Goal: Task Accomplishment & Management: Manage account settings

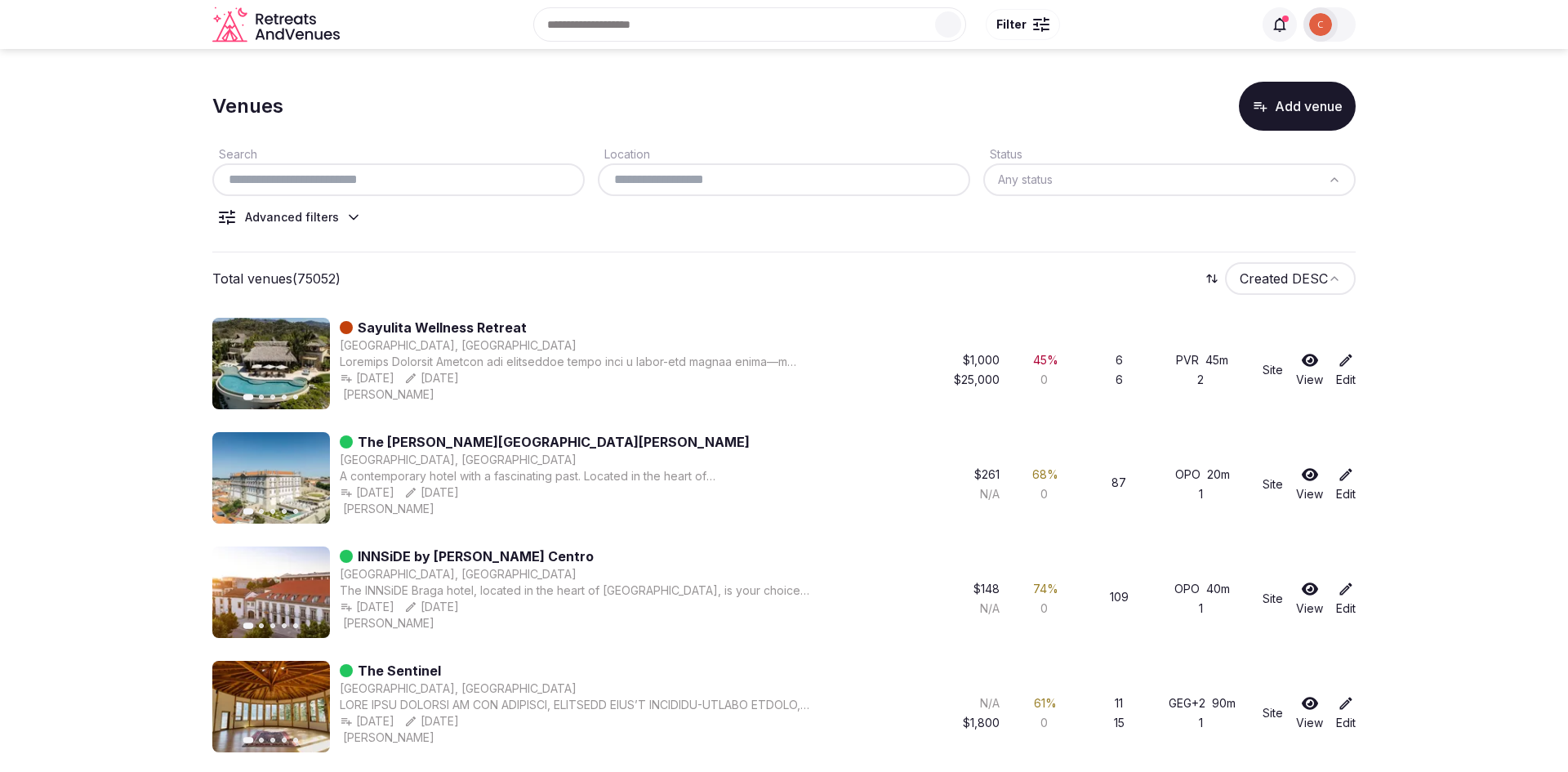
click at [372, 190] on div at bounding box center [398, 180] width 372 height 33
click at [372, 180] on input "text" at bounding box center [398, 179] width 359 height 19
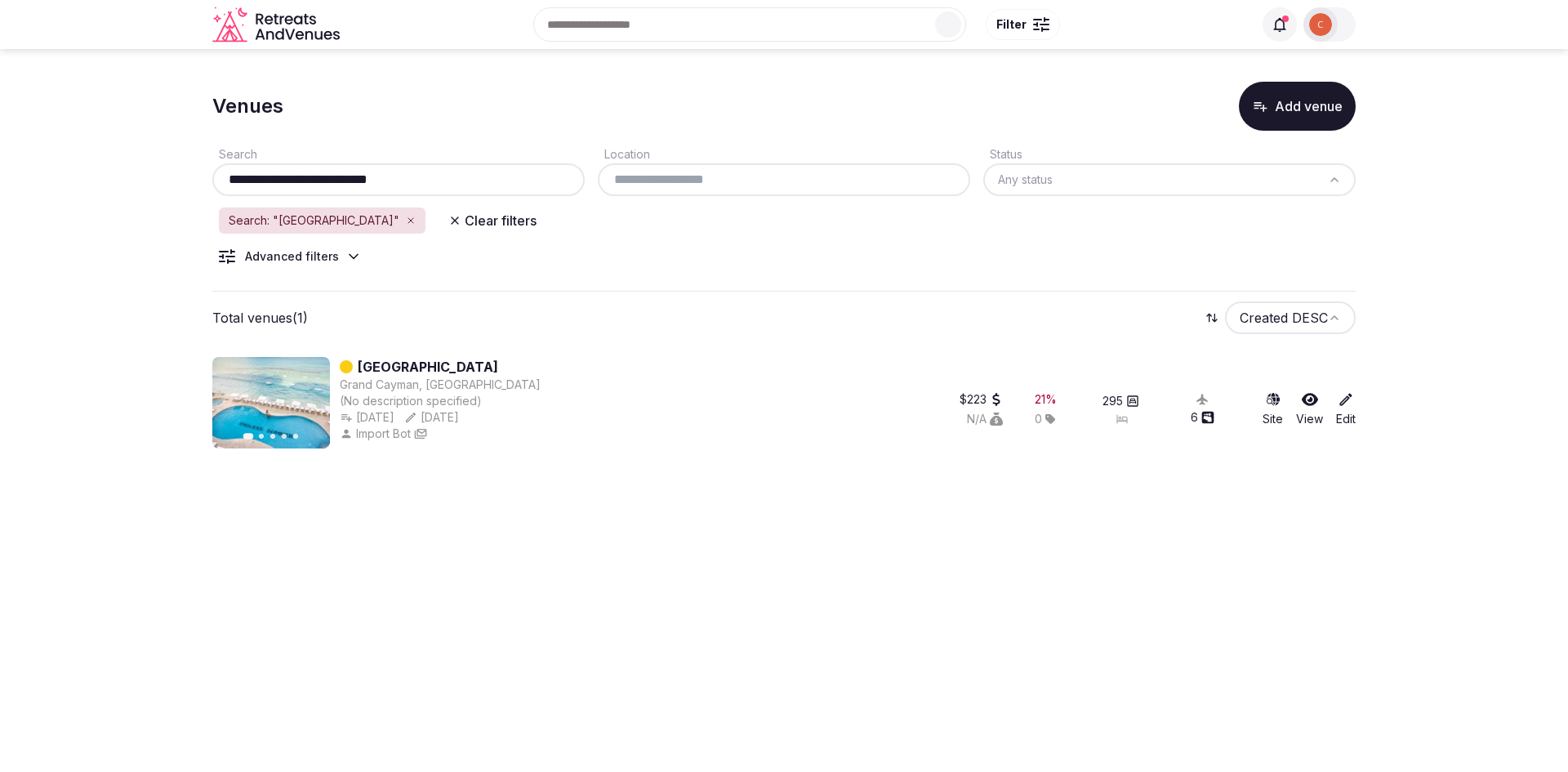
type input "**********"
click at [471, 363] on link "Grand Cayman Marriott Resort" at bounding box center [428, 367] width 140 height 19
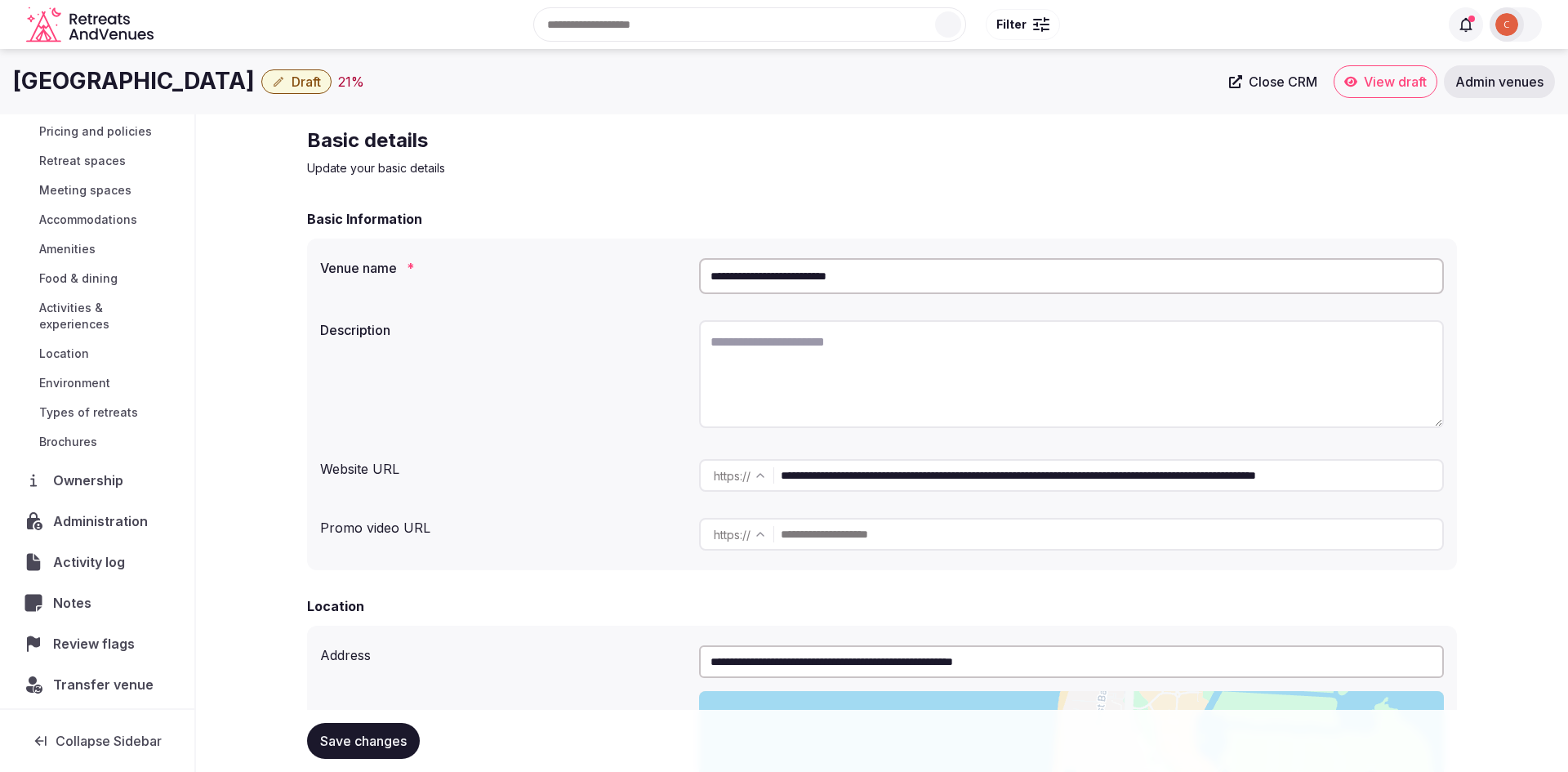
scroll to position [114, 0]
click at [122, 676] on span "Transfer venue" at bounding box center [103, 685] width 100 height 19
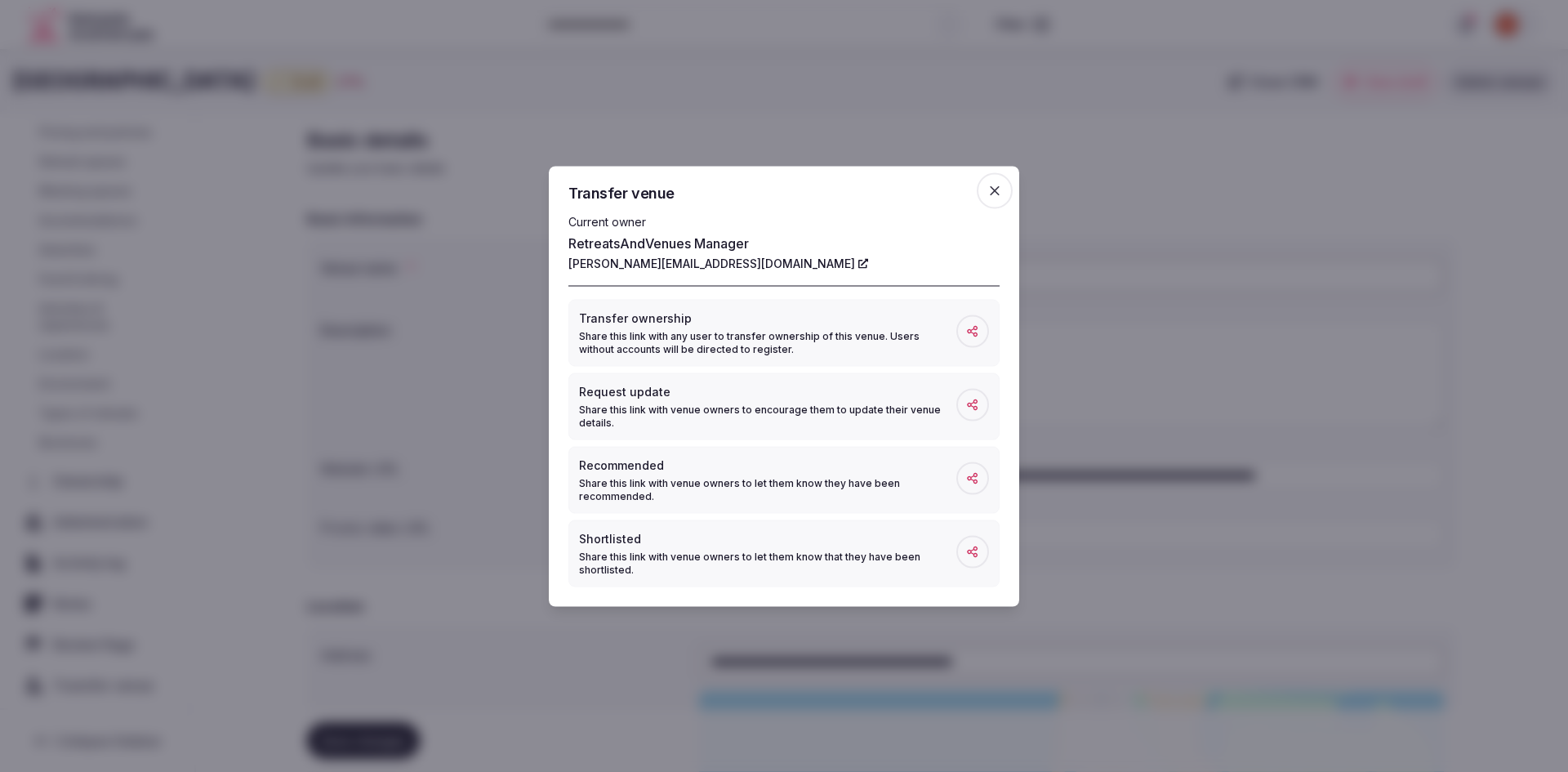
click at [970, 331] on icon at bounding box center [972, 330] width 11 height 11
click at [979, 181] on span "button" at bounding box center [994, 190] width 36 height 36
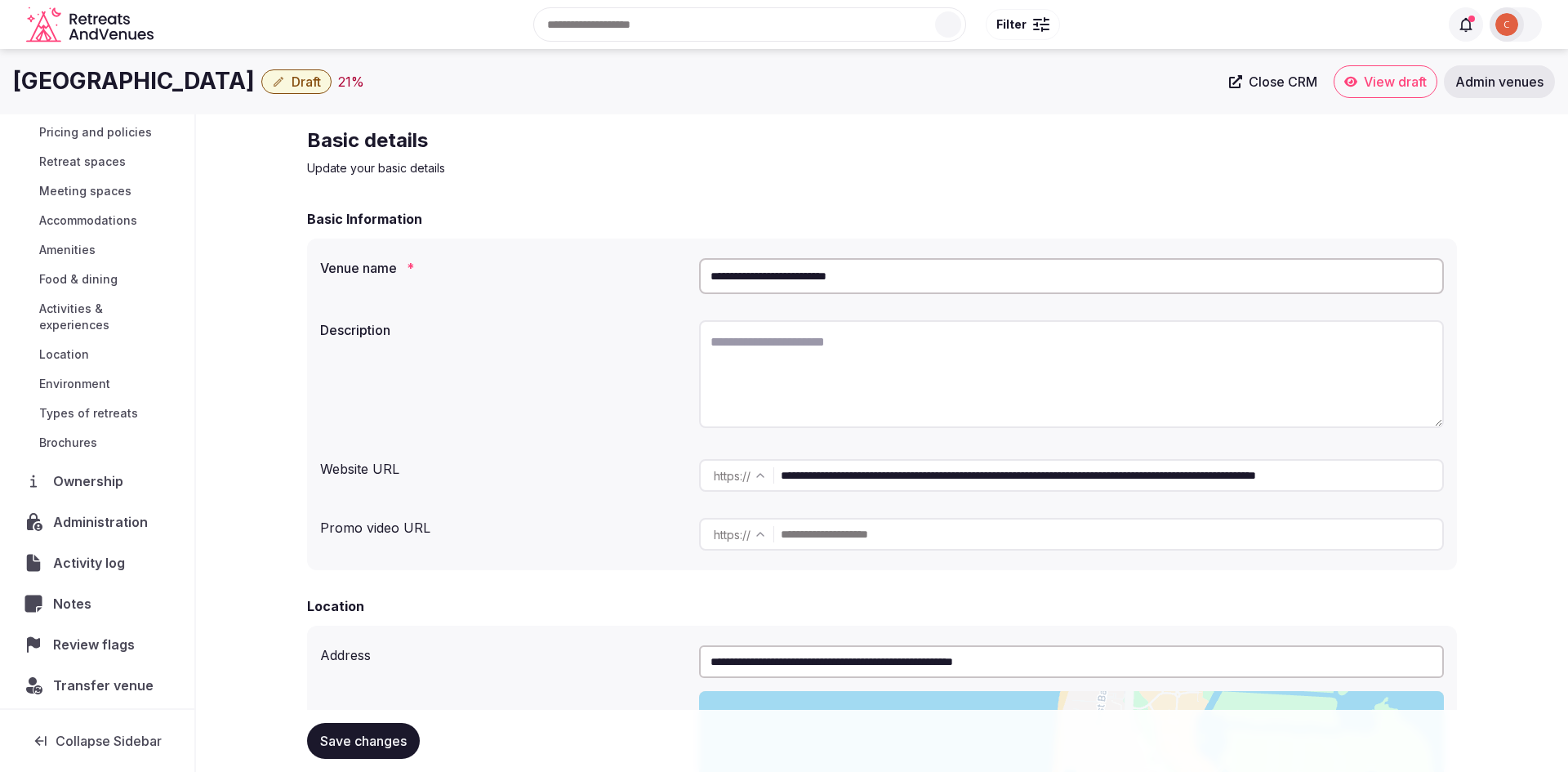
click at [1475, 77] on span "Admin venues" at bounding box center [1500, 81] width 89 height 17
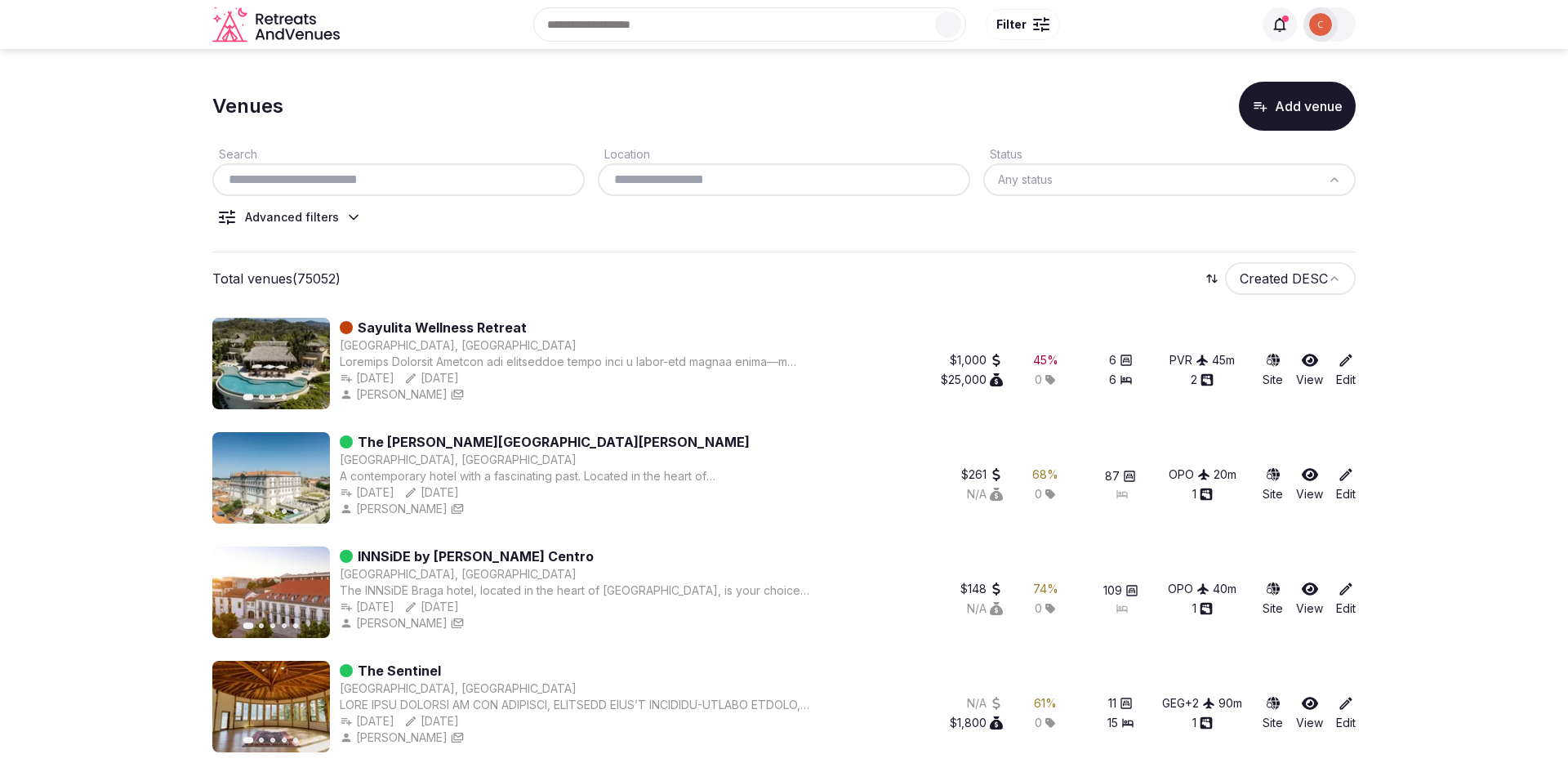
click at [347, 188] on input "text" at bounding box center [398, 179] width 359 height 19
paste input "**********"
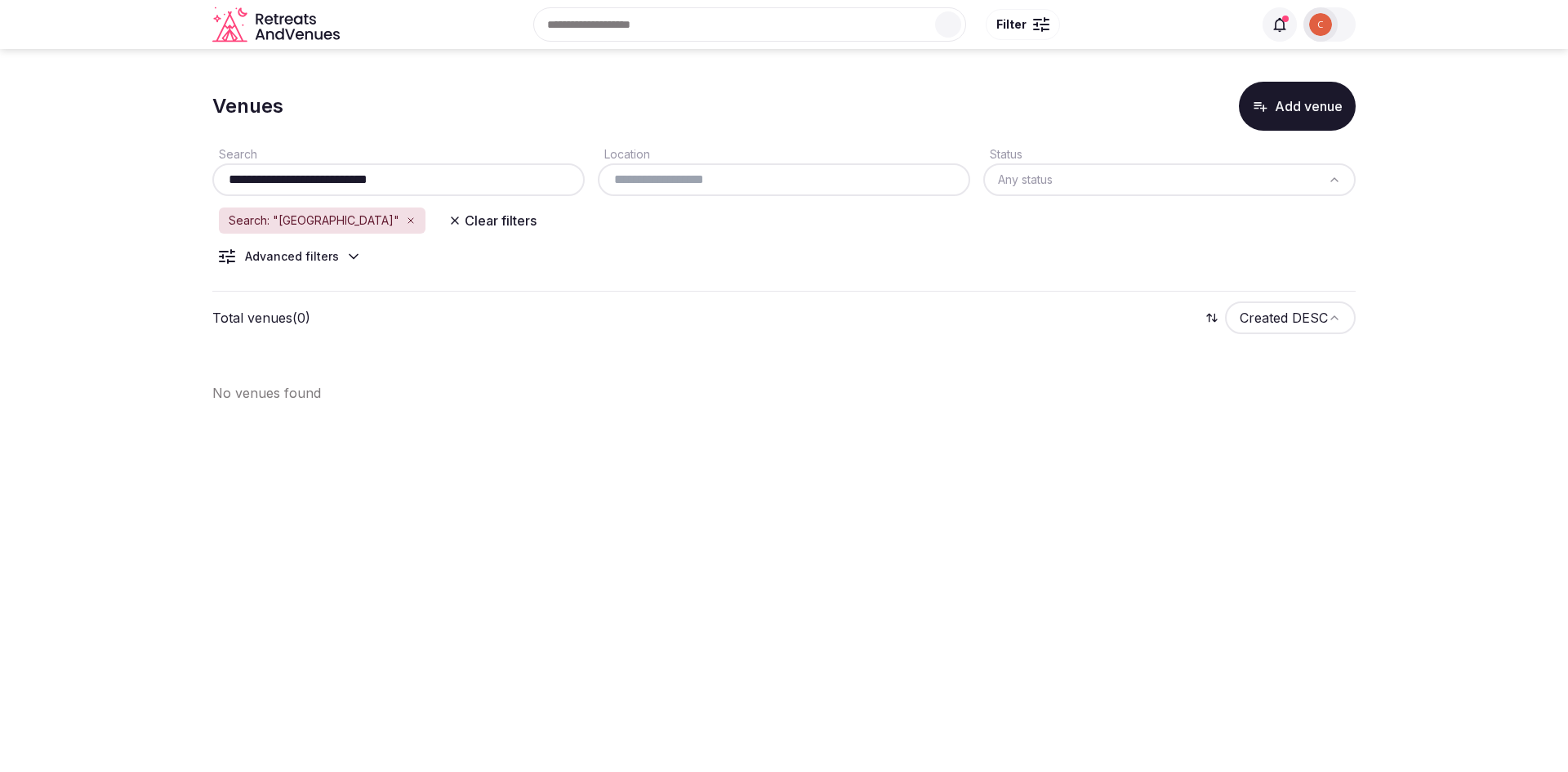
drag, startPoint x: 335, startPoint y: 183, endPoint x: 501, endPoint y: 177, distance: 166.1
click at [501, 177] on input "**********" at bounding box center [398, 179] width 359 height 19
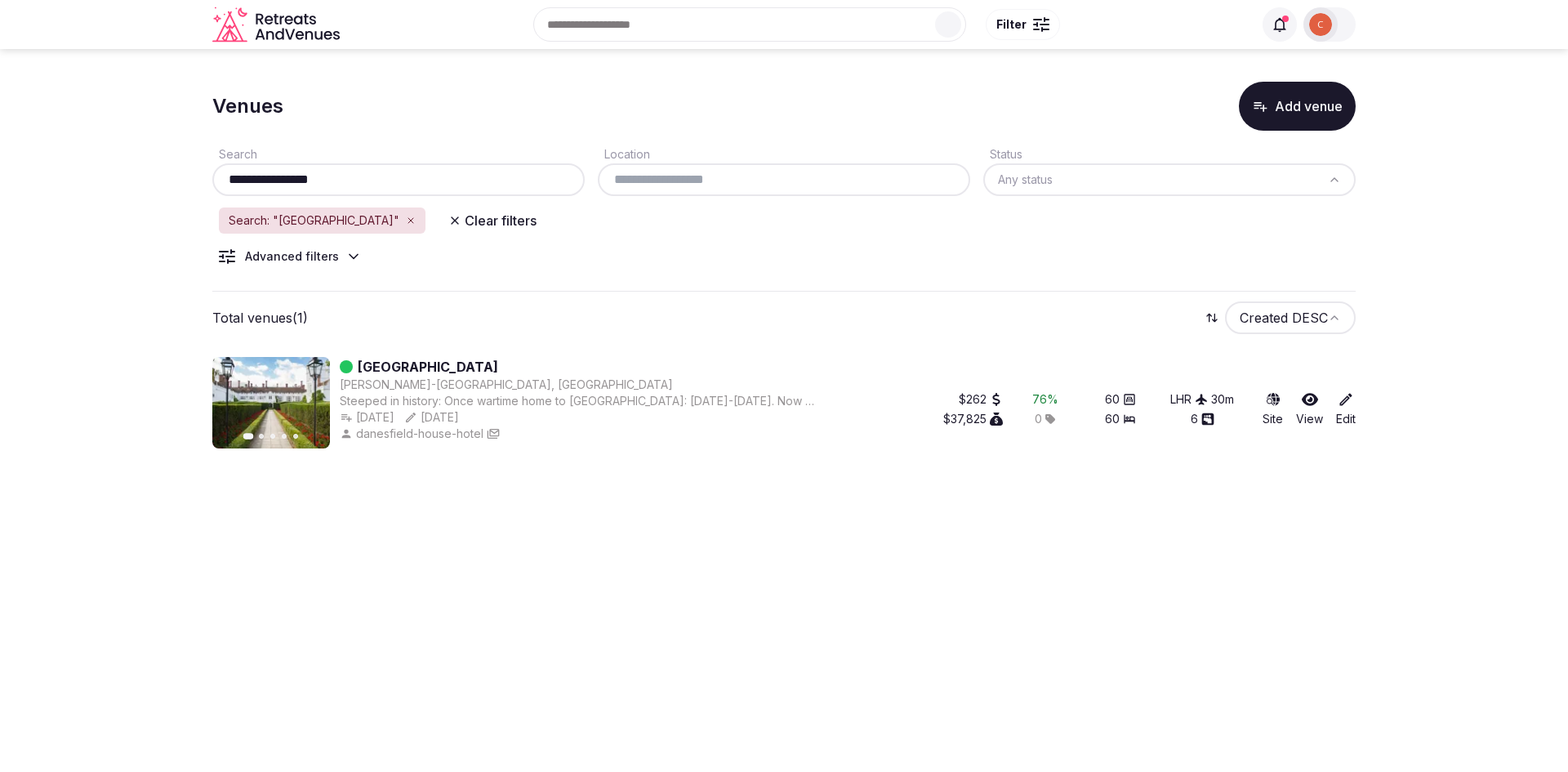
type input "**********"
click at [499, 371] on link "[GEOGRAPHIC_DATA]" at bounding box center [428, 367] width 140 height 19
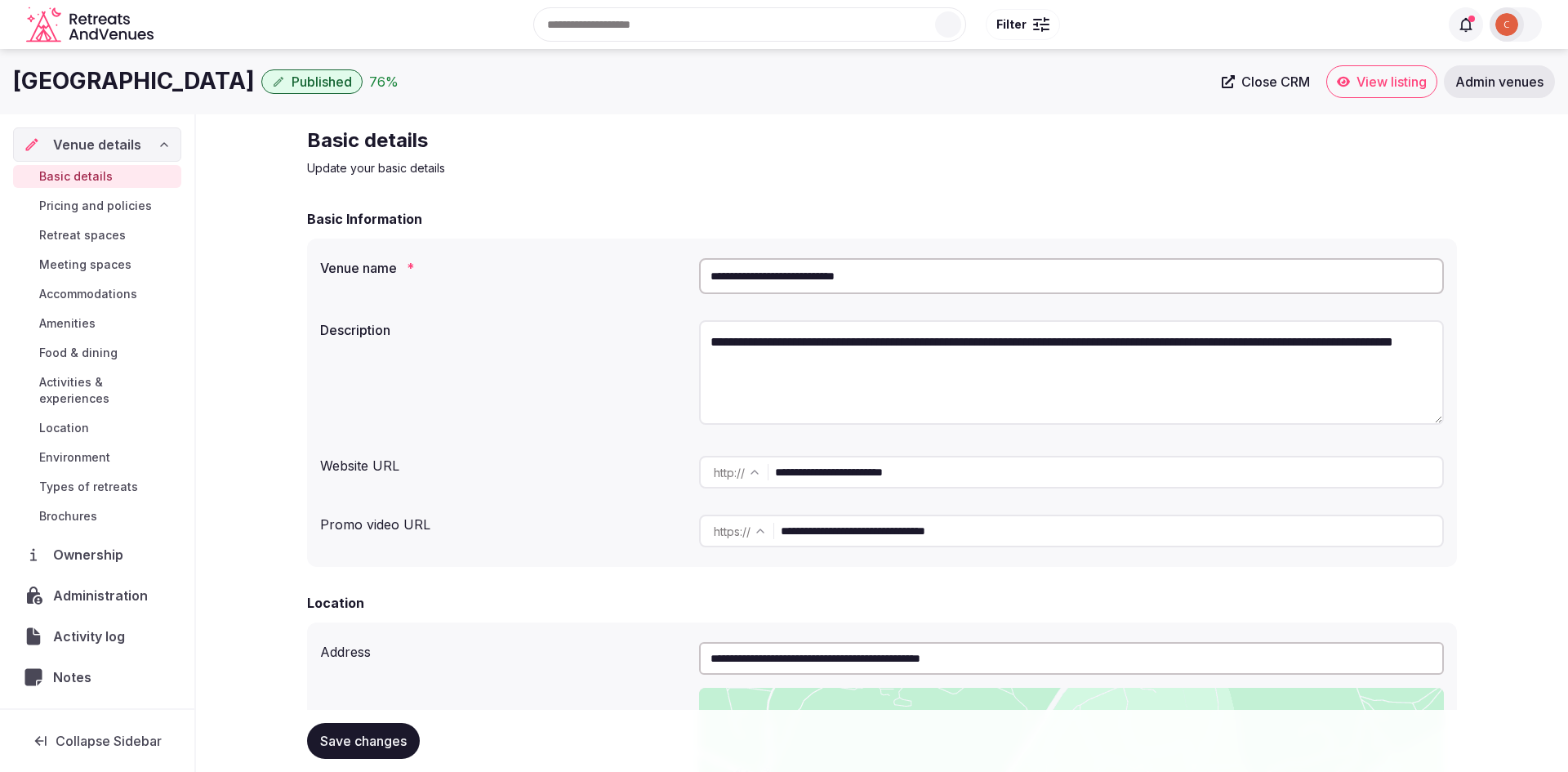
click at [87, 547] on span "Ownership" at bounding box center [92, 554] width 77 height 19
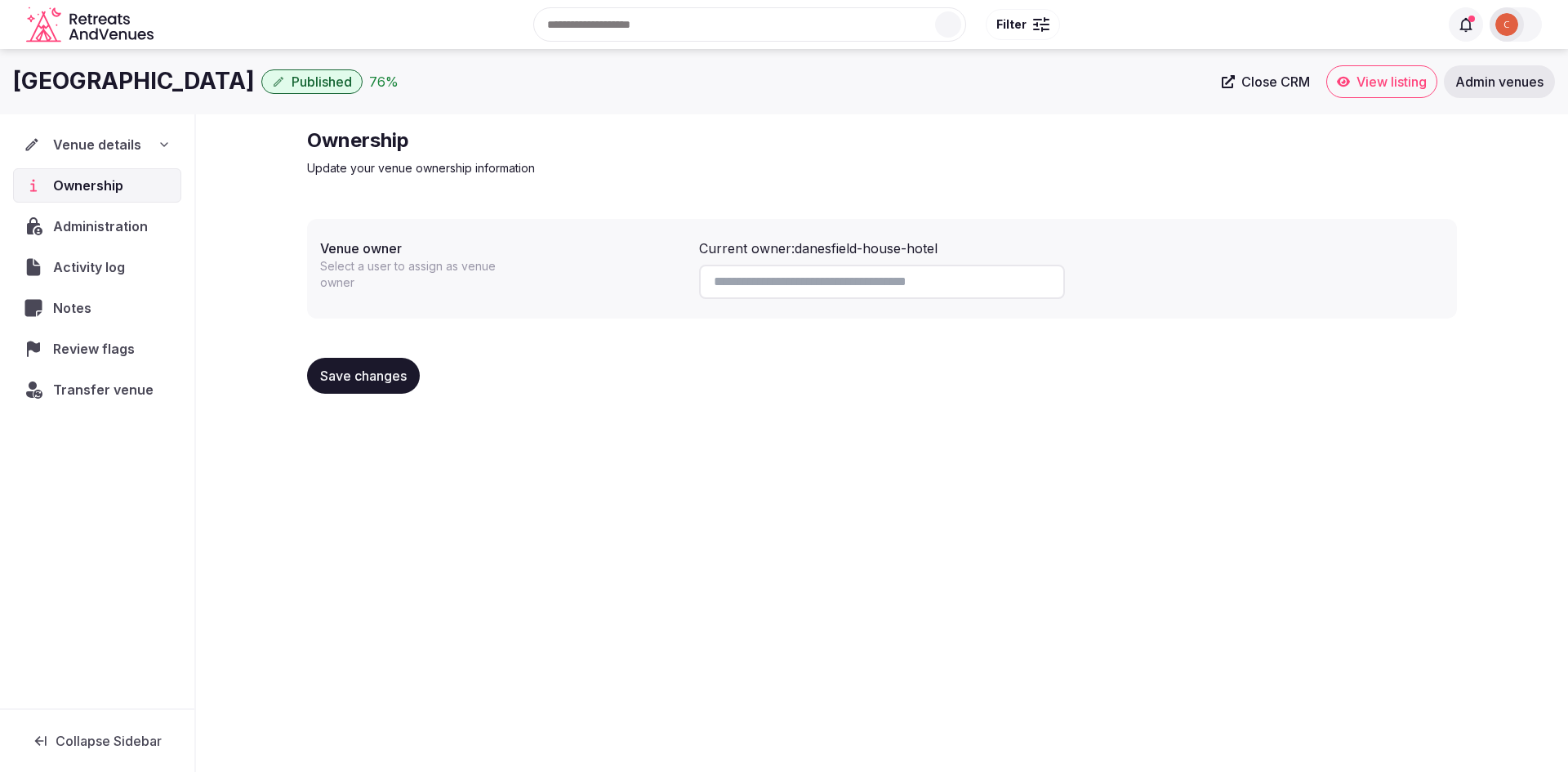
click at [105, 389] on span "Transfer venue" at bounding box center [103, 389] width 100 height 19
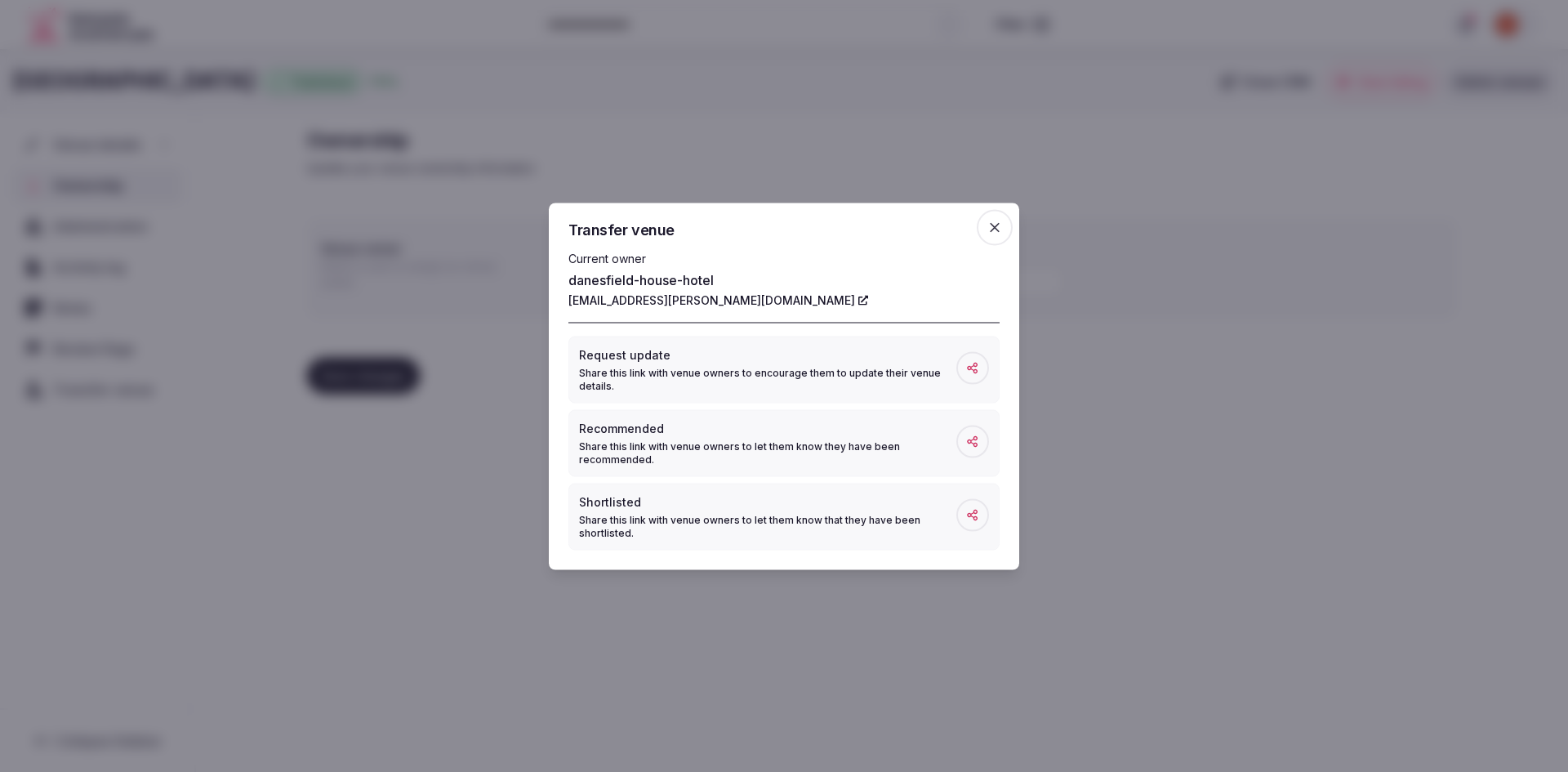
click at [1001, 234] on icon "button" at bounding box center [994, 227] width 17 height 17
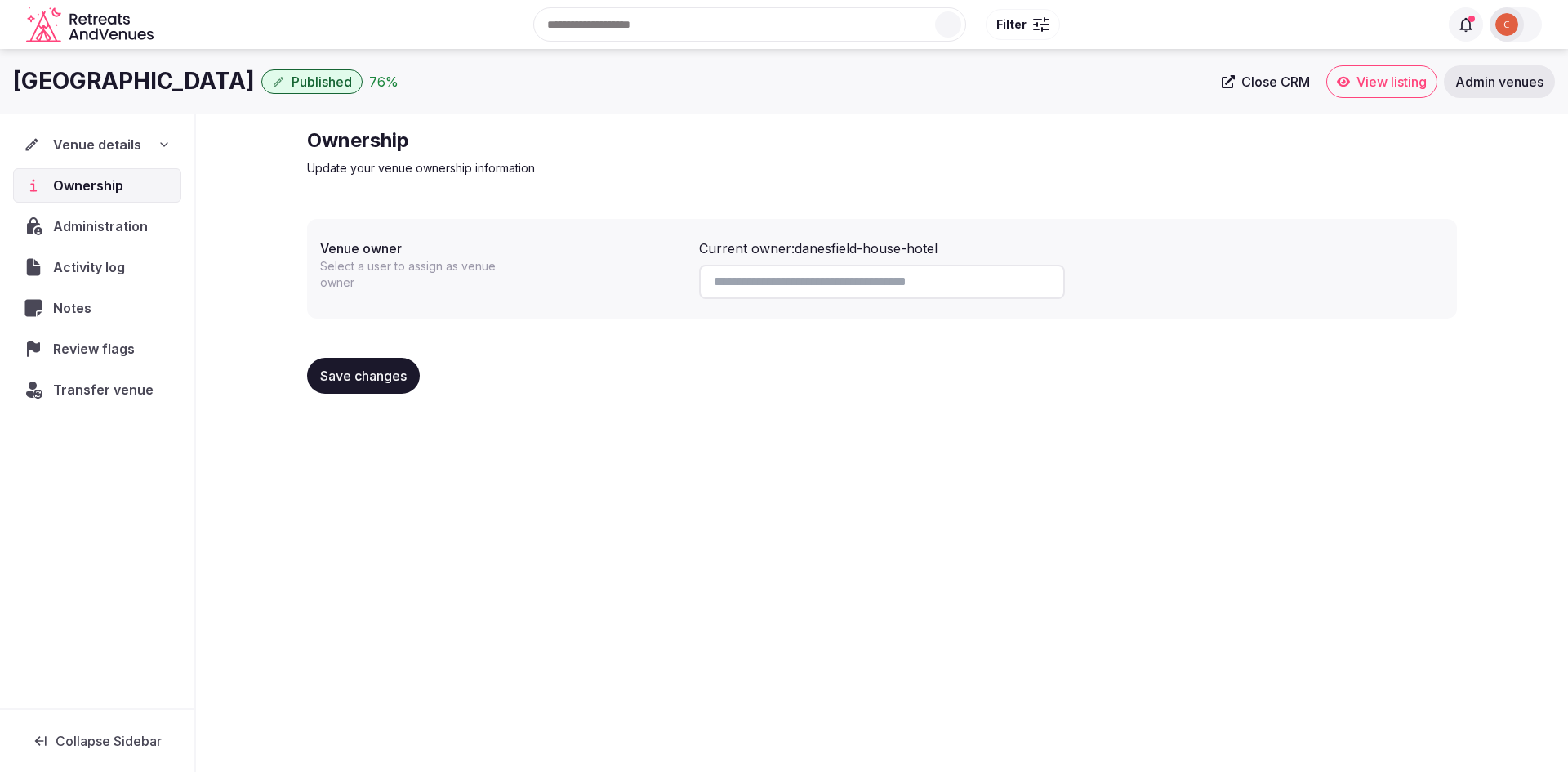
click at [1507, 84] on span "Admin venues" at bounding box center [1500, 81] width 89 height 17
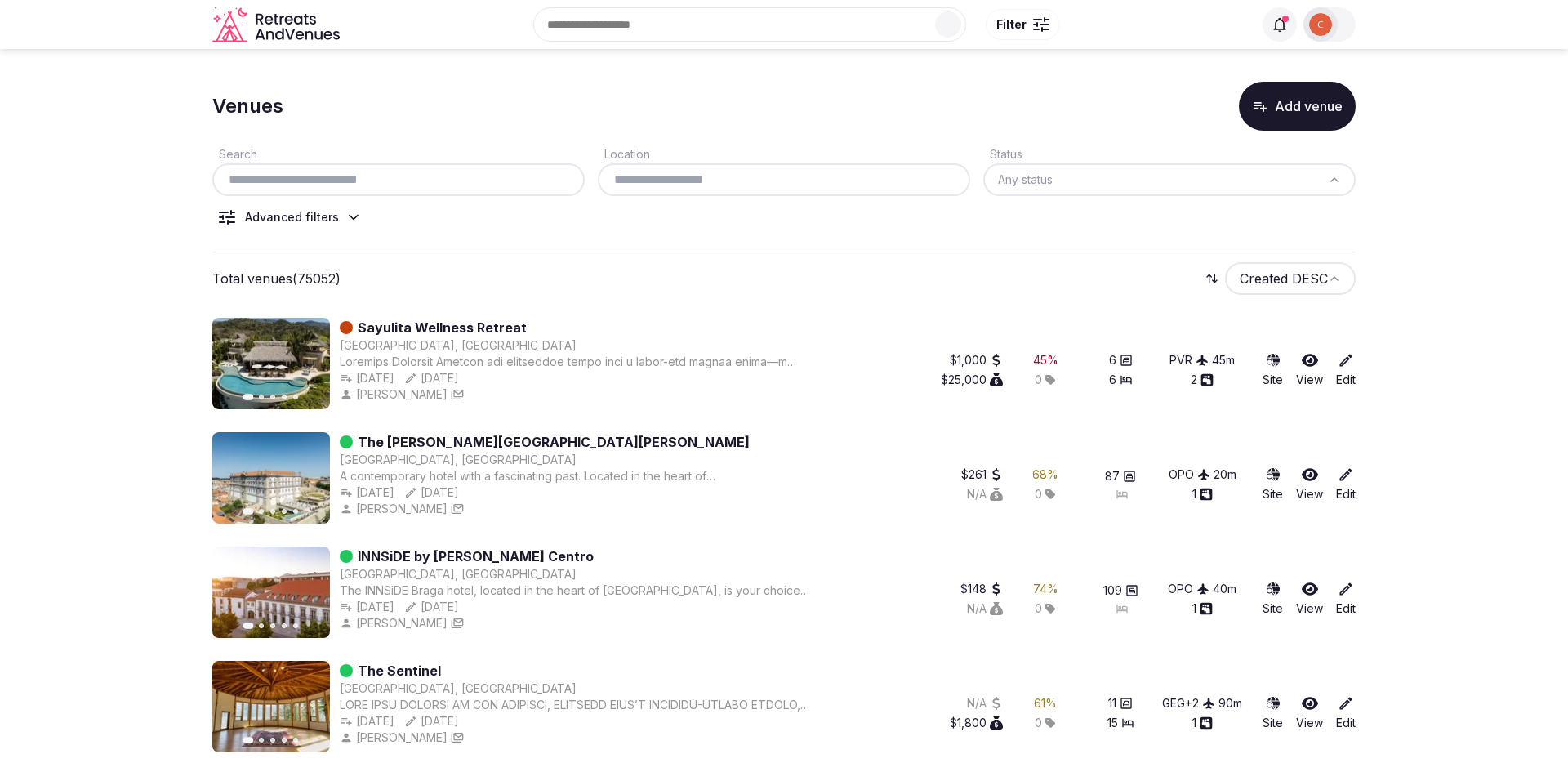
click at [410, 173] on input "text" at bounding box center [398, 179] width 359 height 19
click at [408, 177] on input "text" at bounding box center [398, 179] width 359 height 19
paste input "**********"
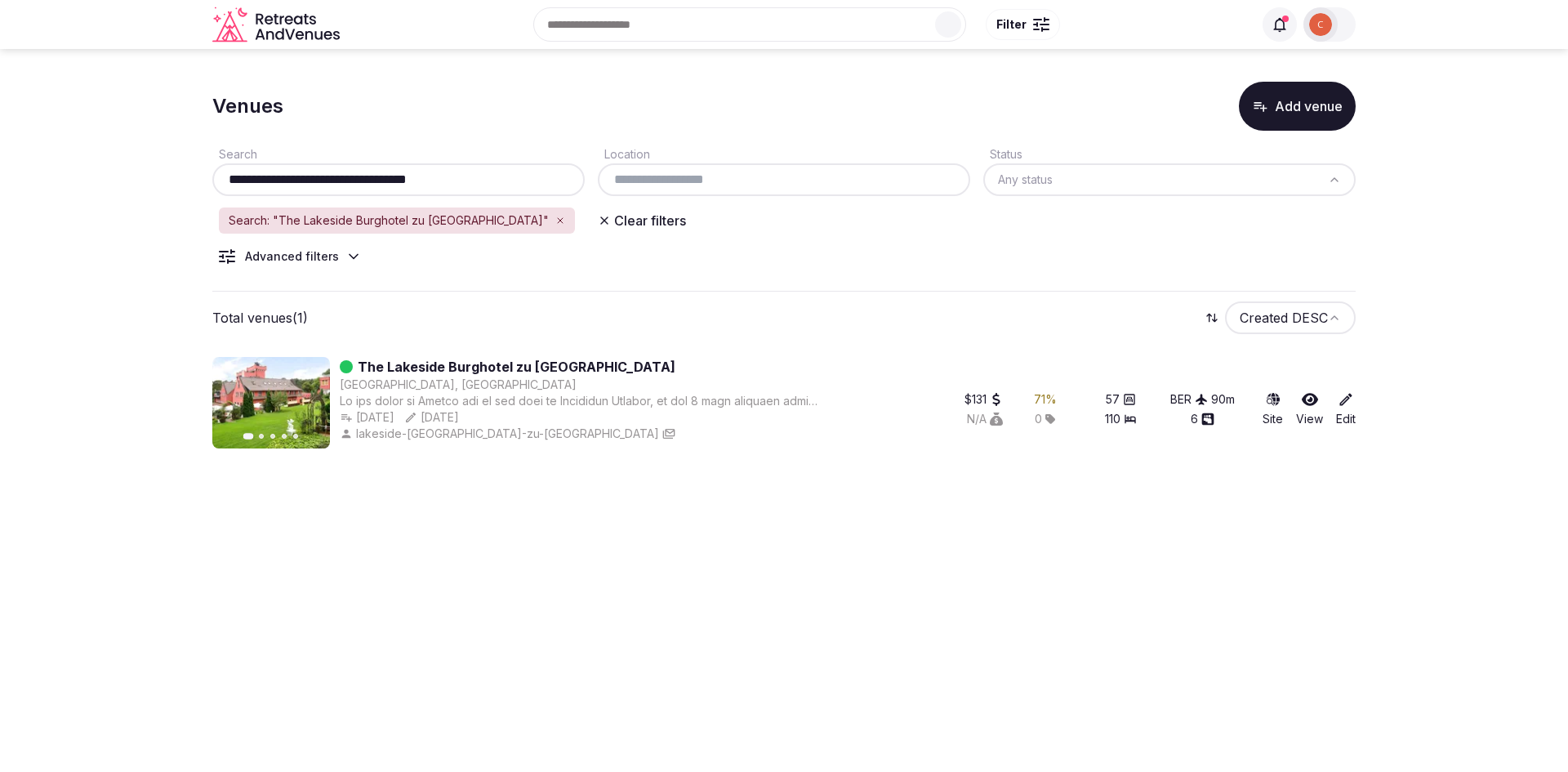
type input "**********"
click at [431, 357] on link "The Lakeside Burghotel zu [GEOGRAPHIC_DATA]" at bounding box center [516, 367] width 317 height 19
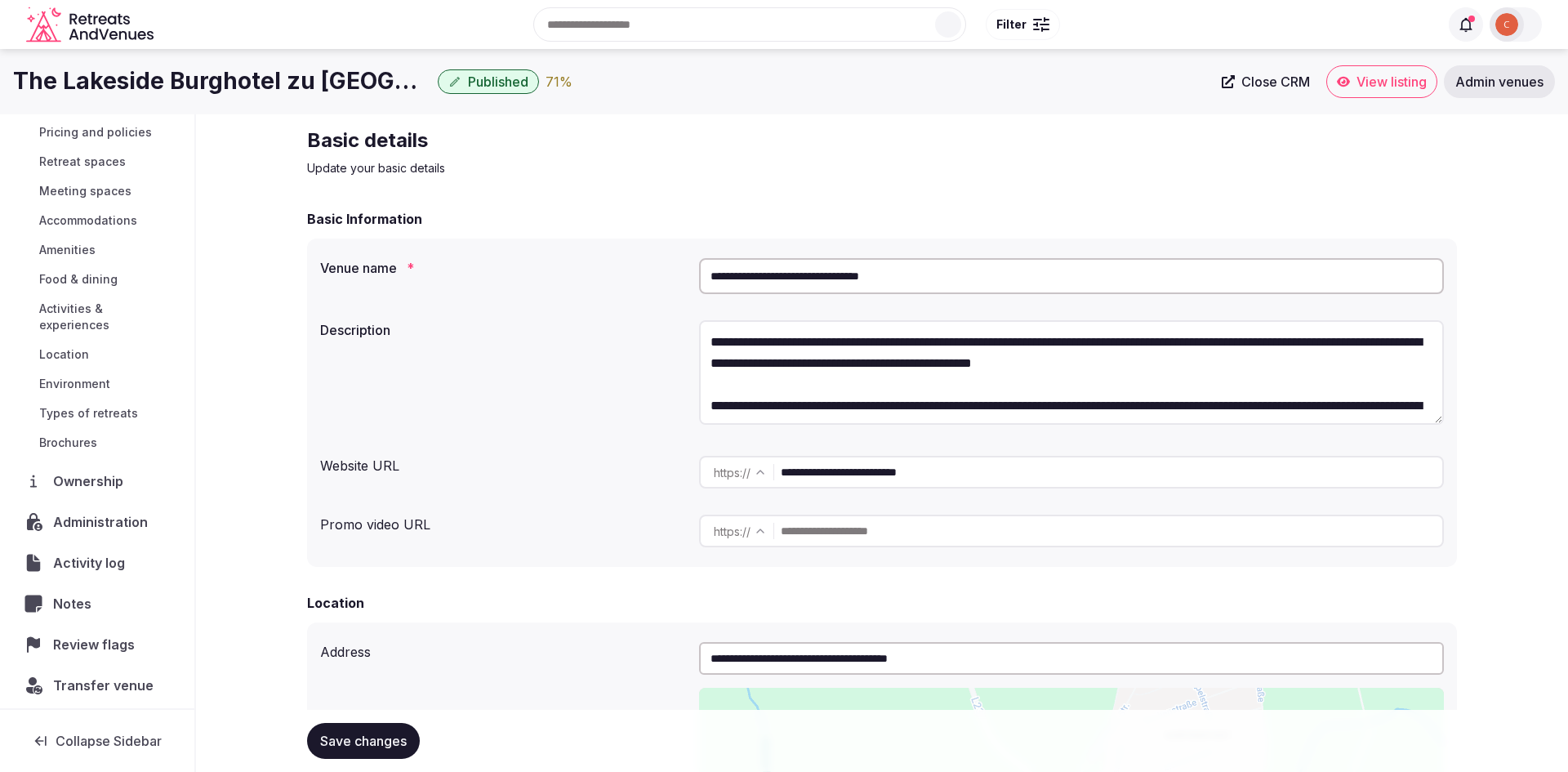
scroll to position [73, 0]
click at [94, 676] on span "Transfer venue" at bounding box center [103, 685] width 100 height 19
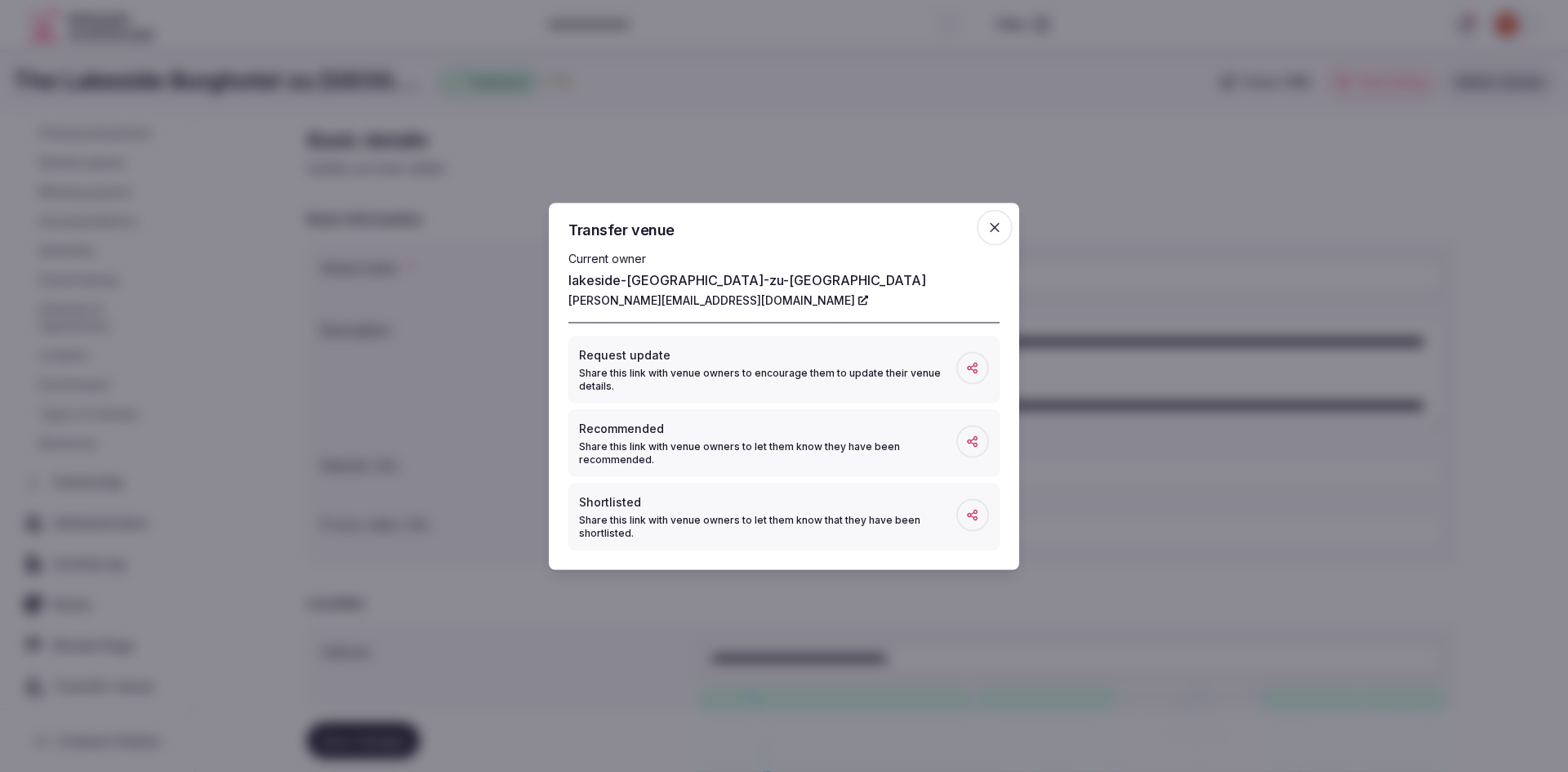
click at [987, 233] on icon "button" at bounding box center [994, 227] width 17 height 17
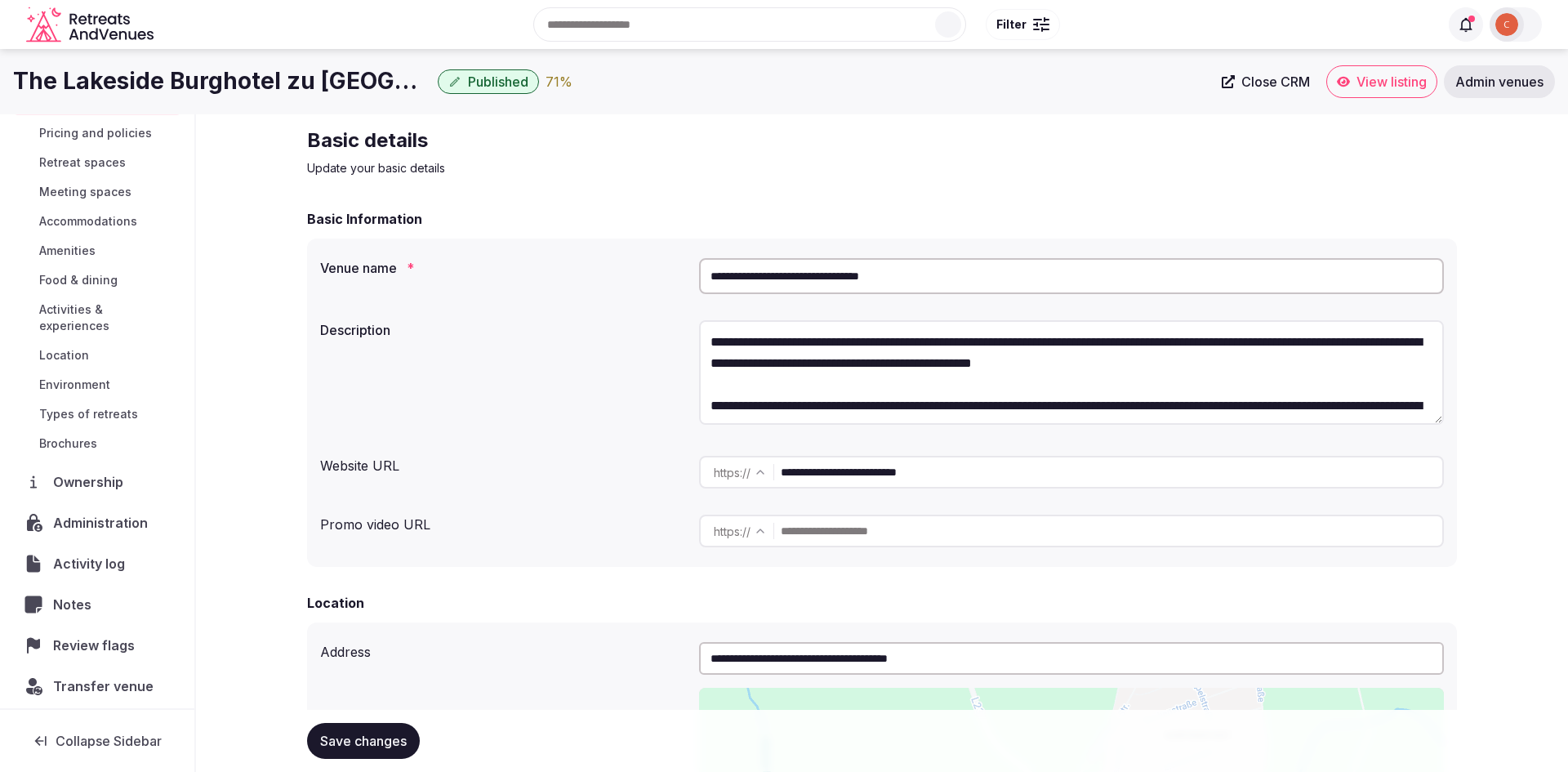
click at [104, 669] on div "Transfer venue" at bounding box center [96, 685] width 168 height 34
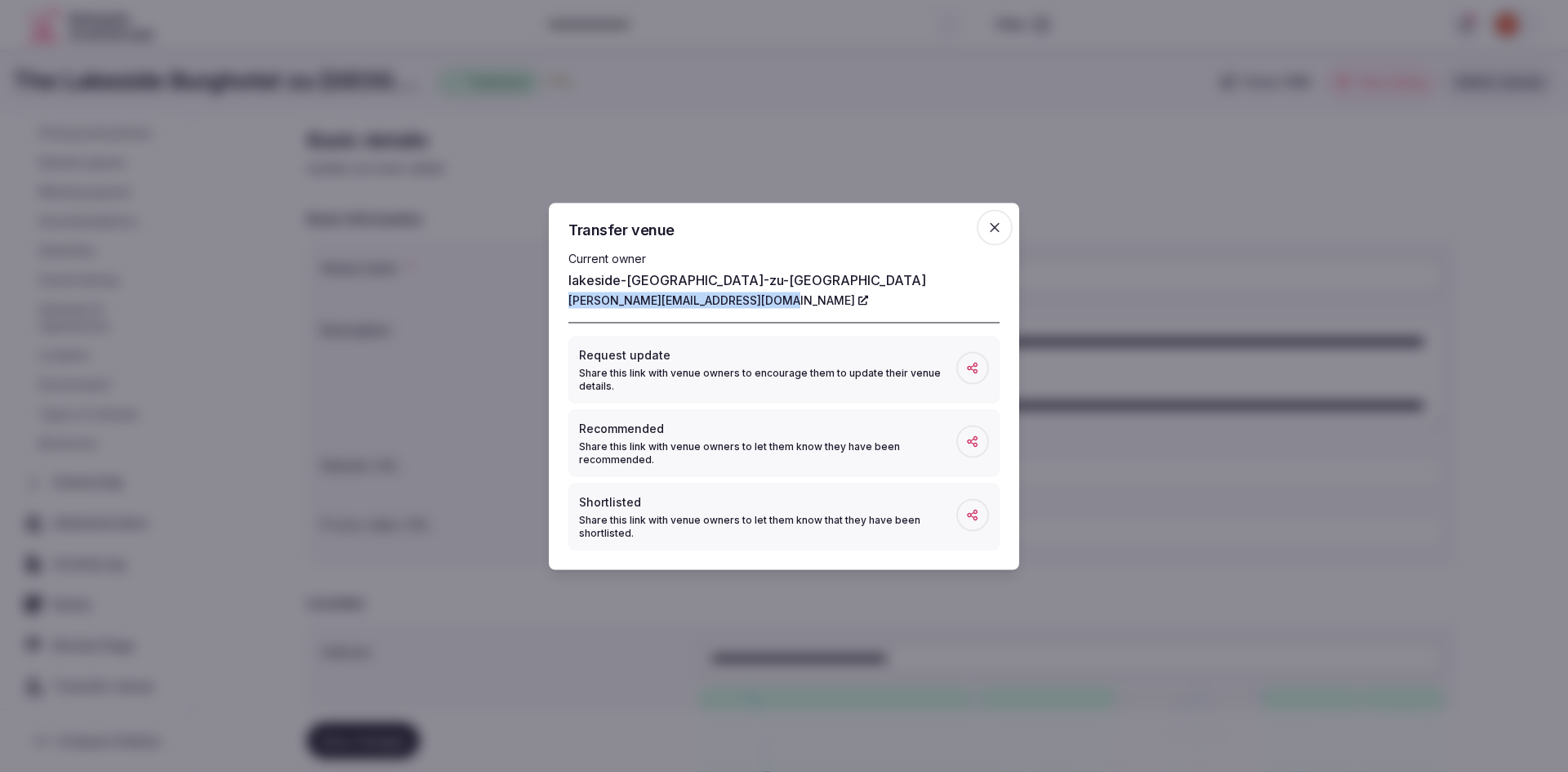
drag, startPoint x: 565, startPoint y: 298, endPoint x: 757, endPoint y: 302, distance: 192.0
click at [757, 302] on div "Transfer venue Current owner lakeside-burghotel-zu-strausberg d.richter@burghot…" at bounding box center [784, 386] width 470 height 367
copy link "d.richter@burghotel-strausberg.de"
click at [965, 376] on span at bounding box center [973, 368] width 33 height 33
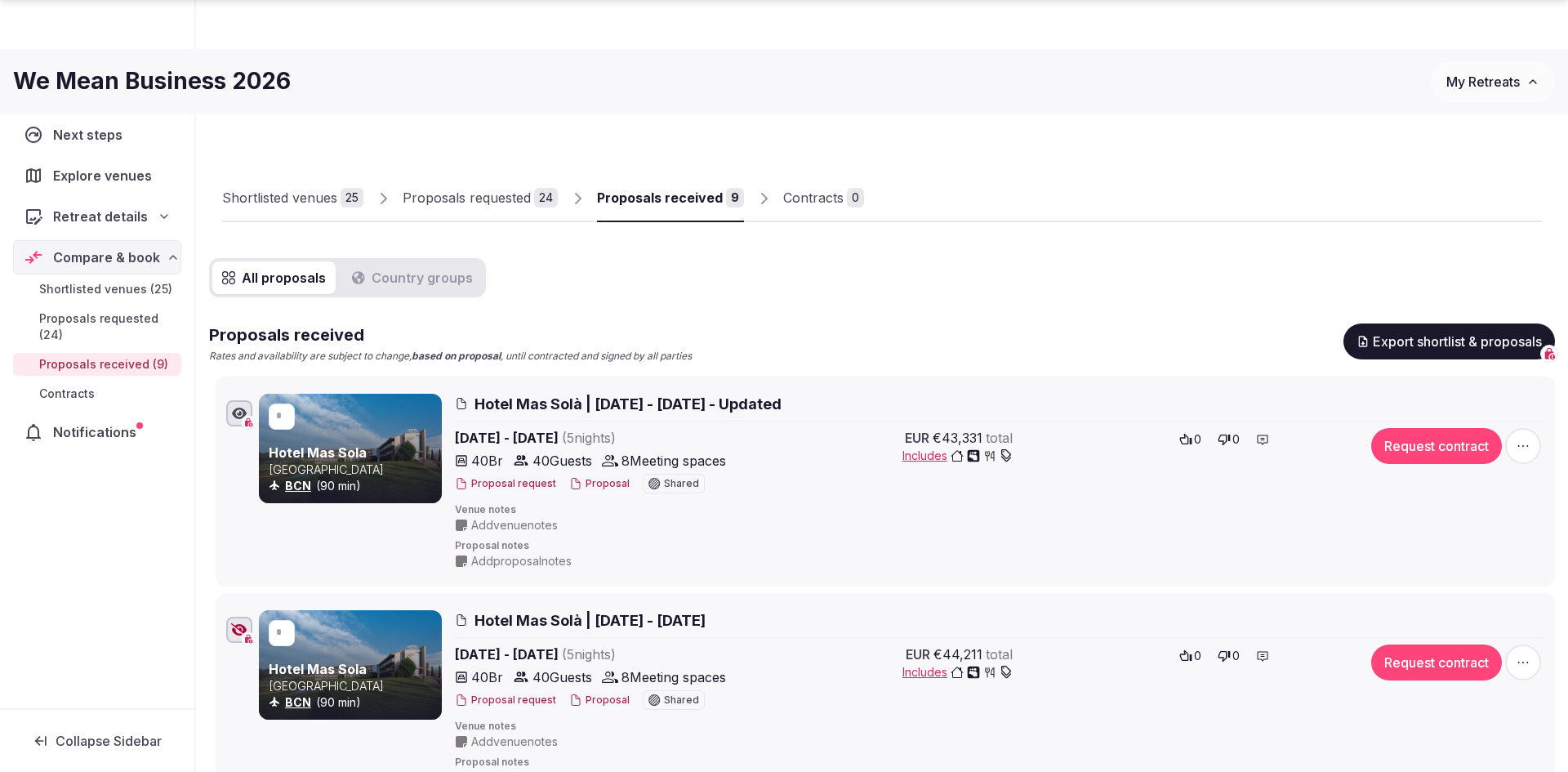
scroll to position [475, 0]
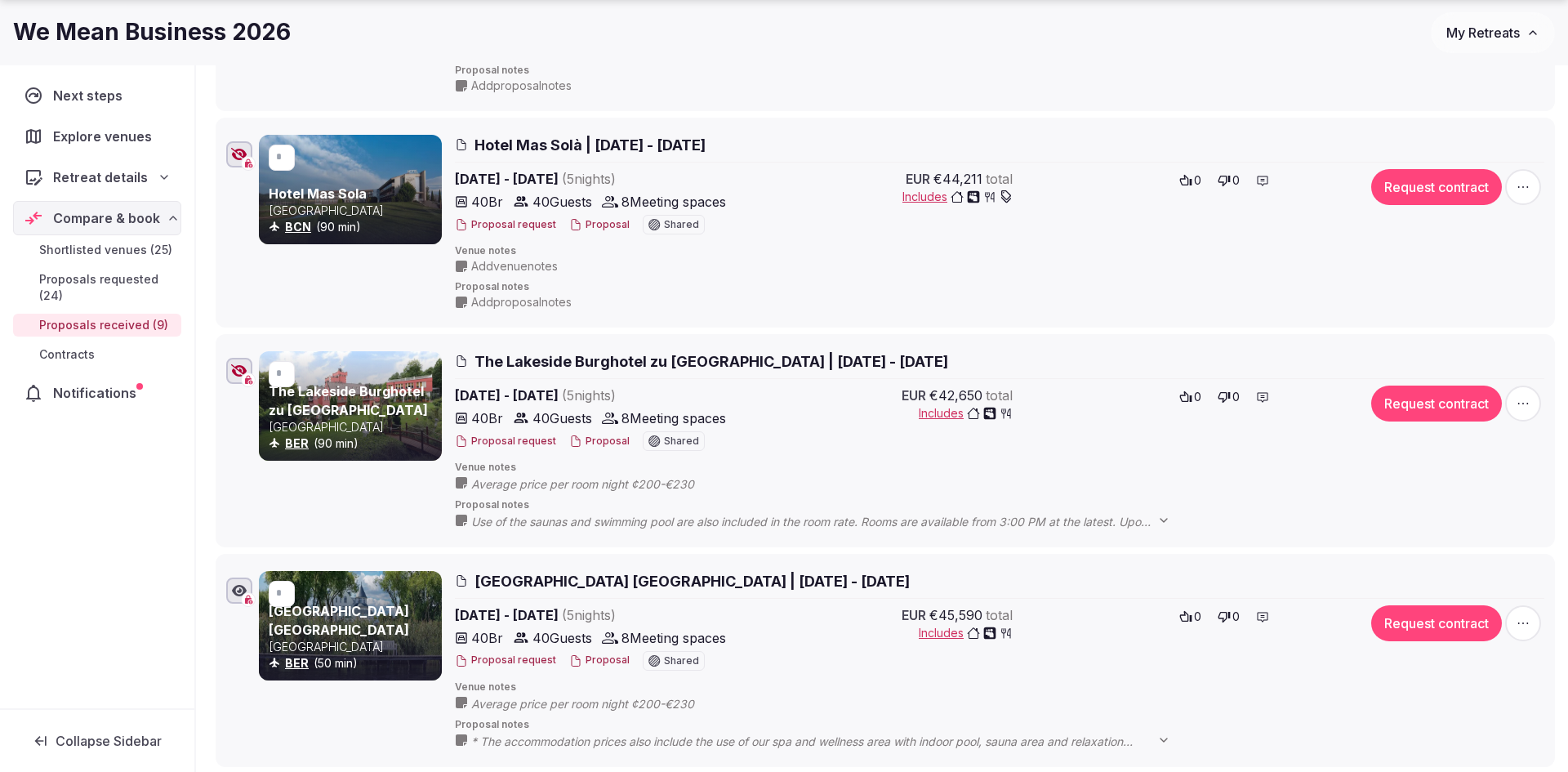
click at [600, 434] on button "Proposal" at bounding box center [600, 441] width 60 height 14
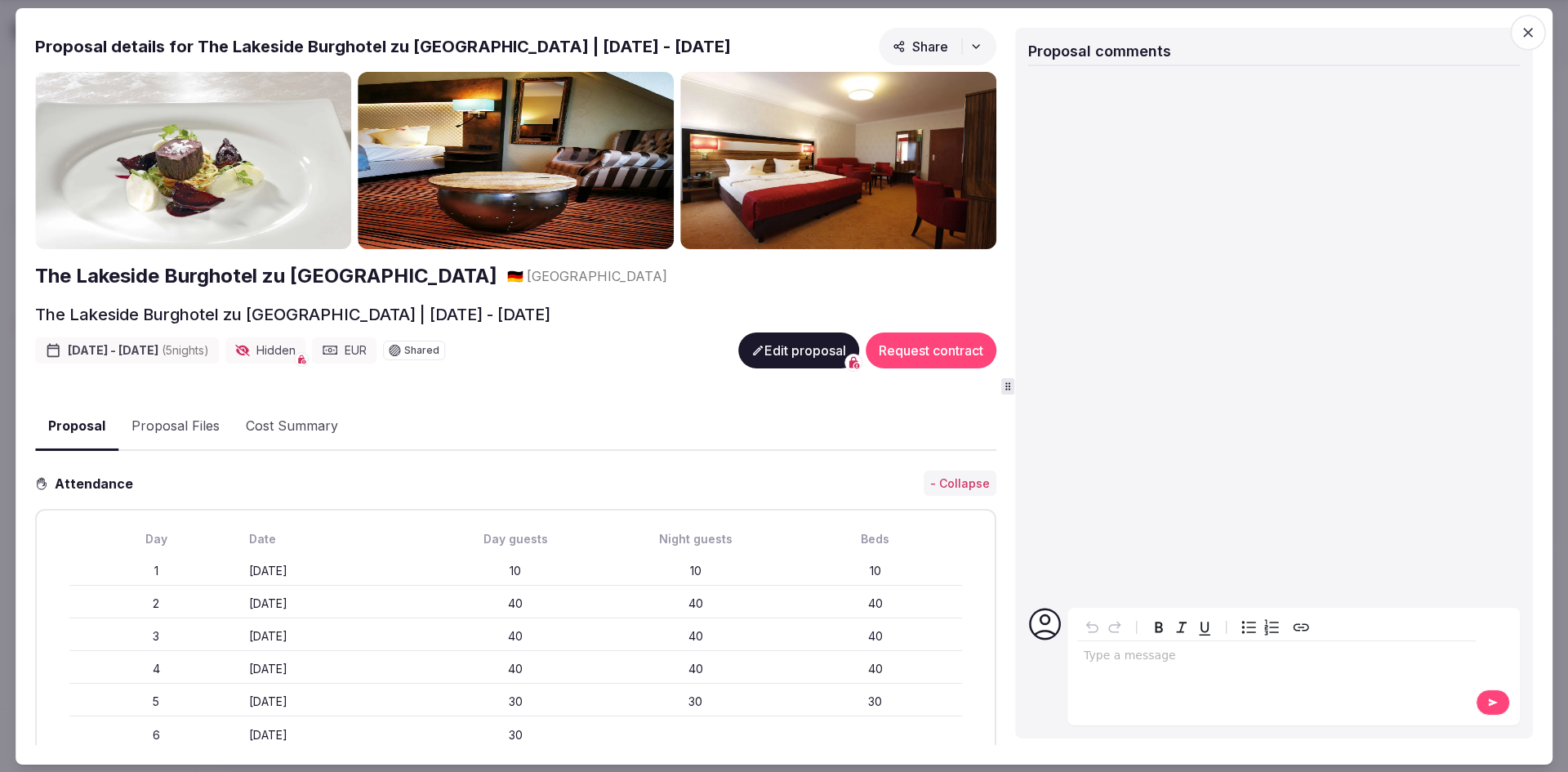
click at [768, 348] on button "Edit proposal" at bounding box center [799, 349] width 121 height 36
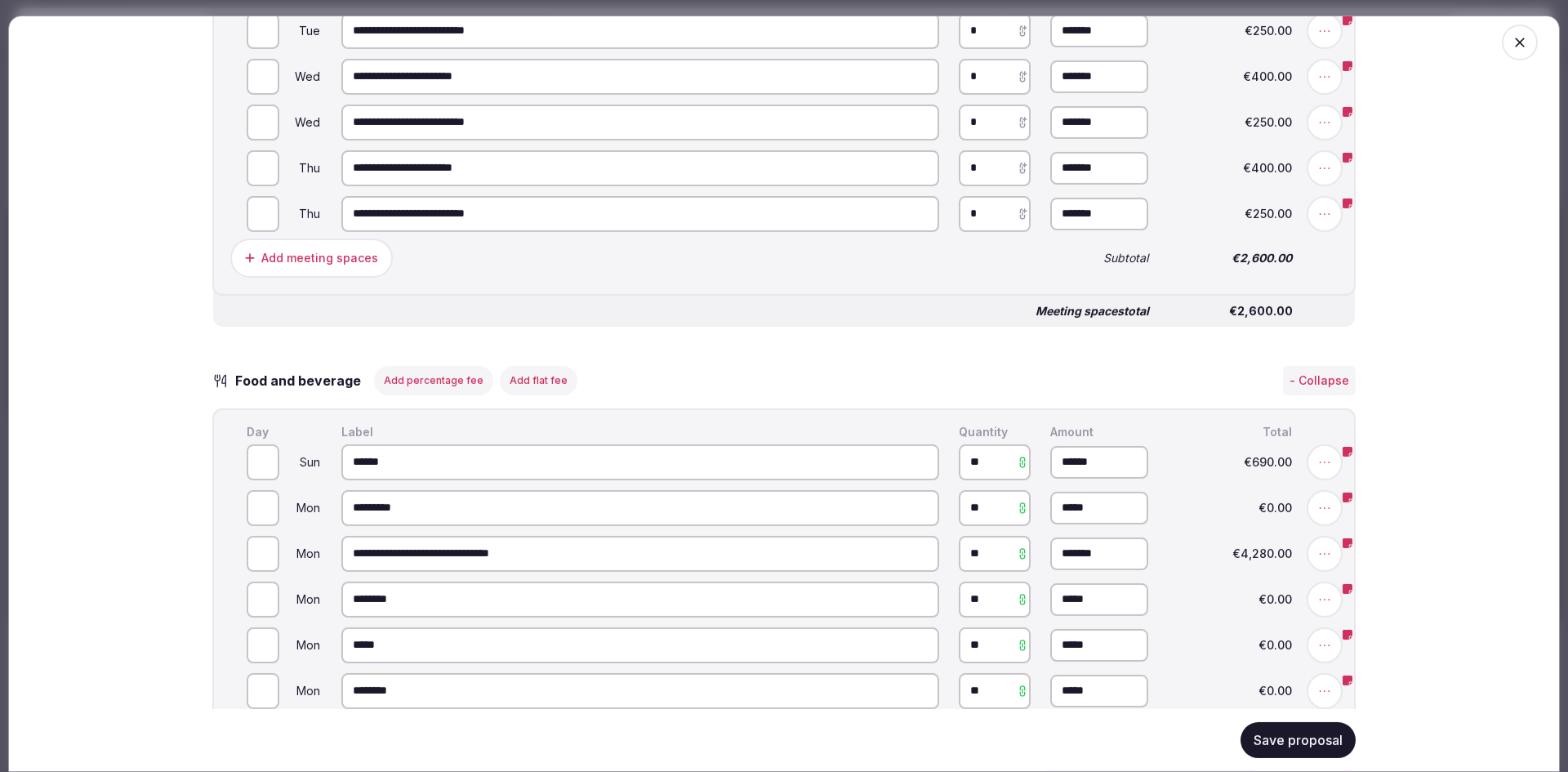
scroll to position [1540, 0]
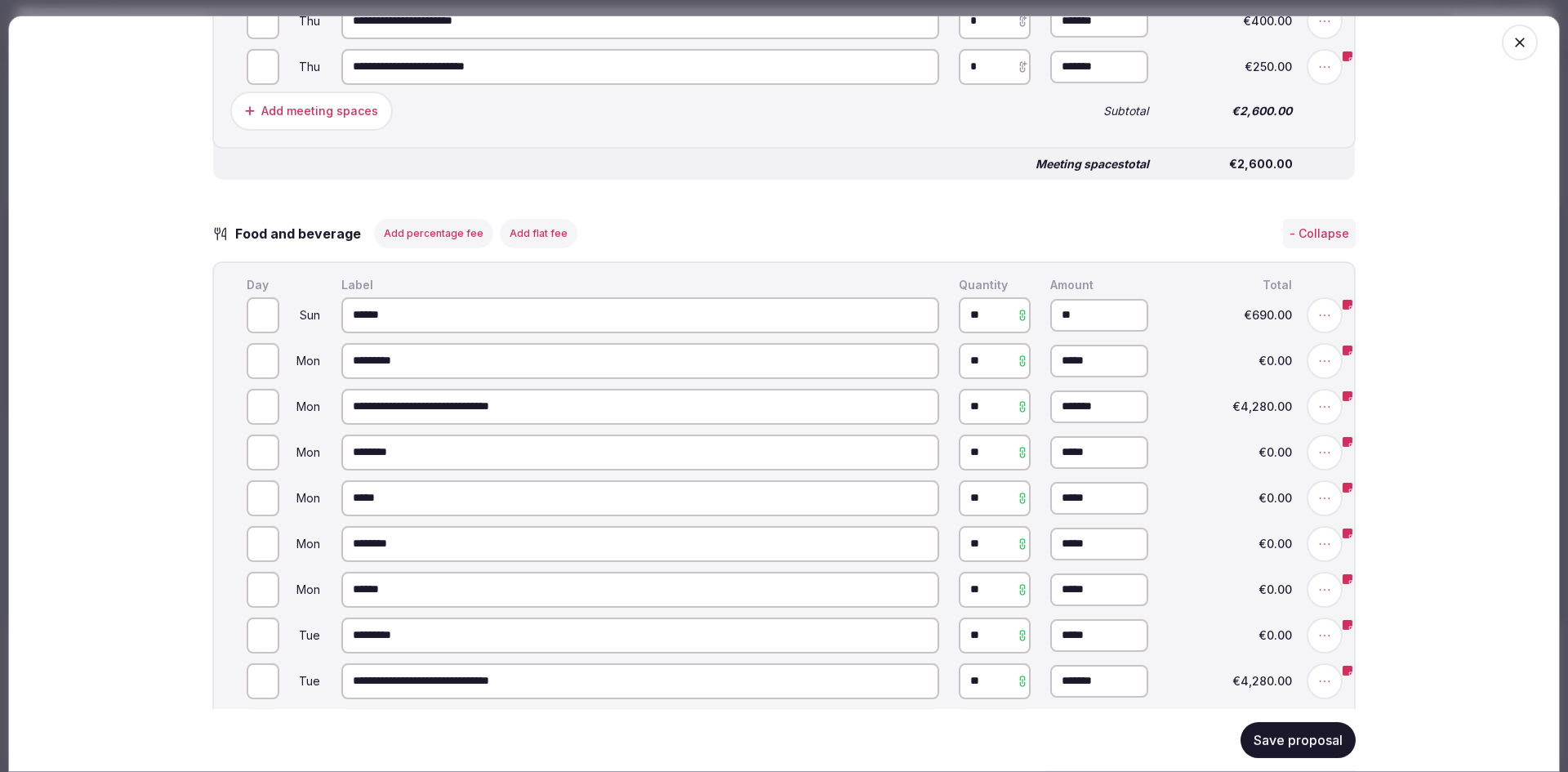
click at [1087, 318] on input "**" at bounding box center [1100, 315] width 98 height 33
type input "******"
click at [1273, 315] on button "Add note" at bounding box center [1253, 315] width 84 height 29
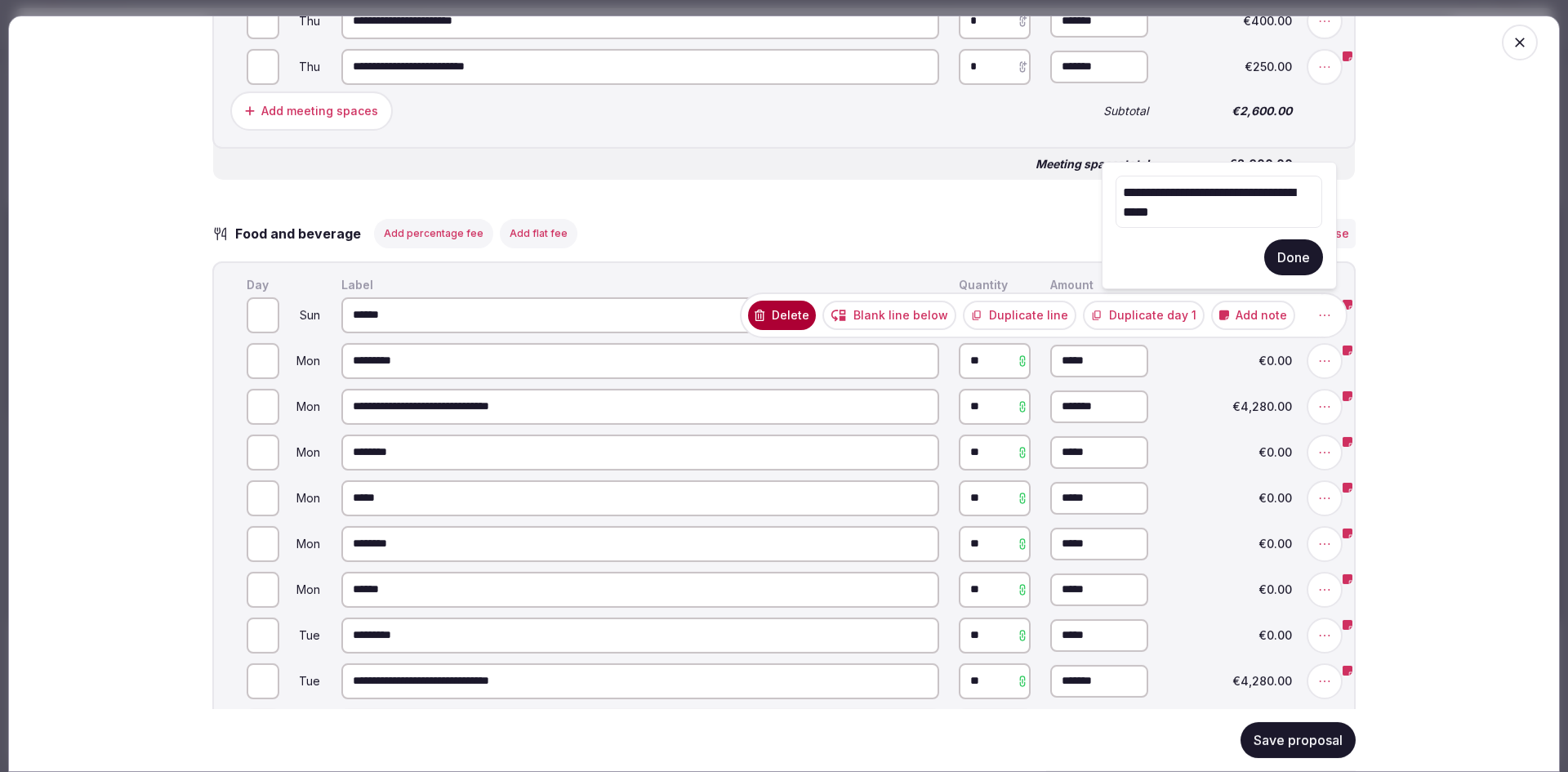
click at [1288, 258] on button "Done" at bounding box center [1293, 257] width 58 height 36
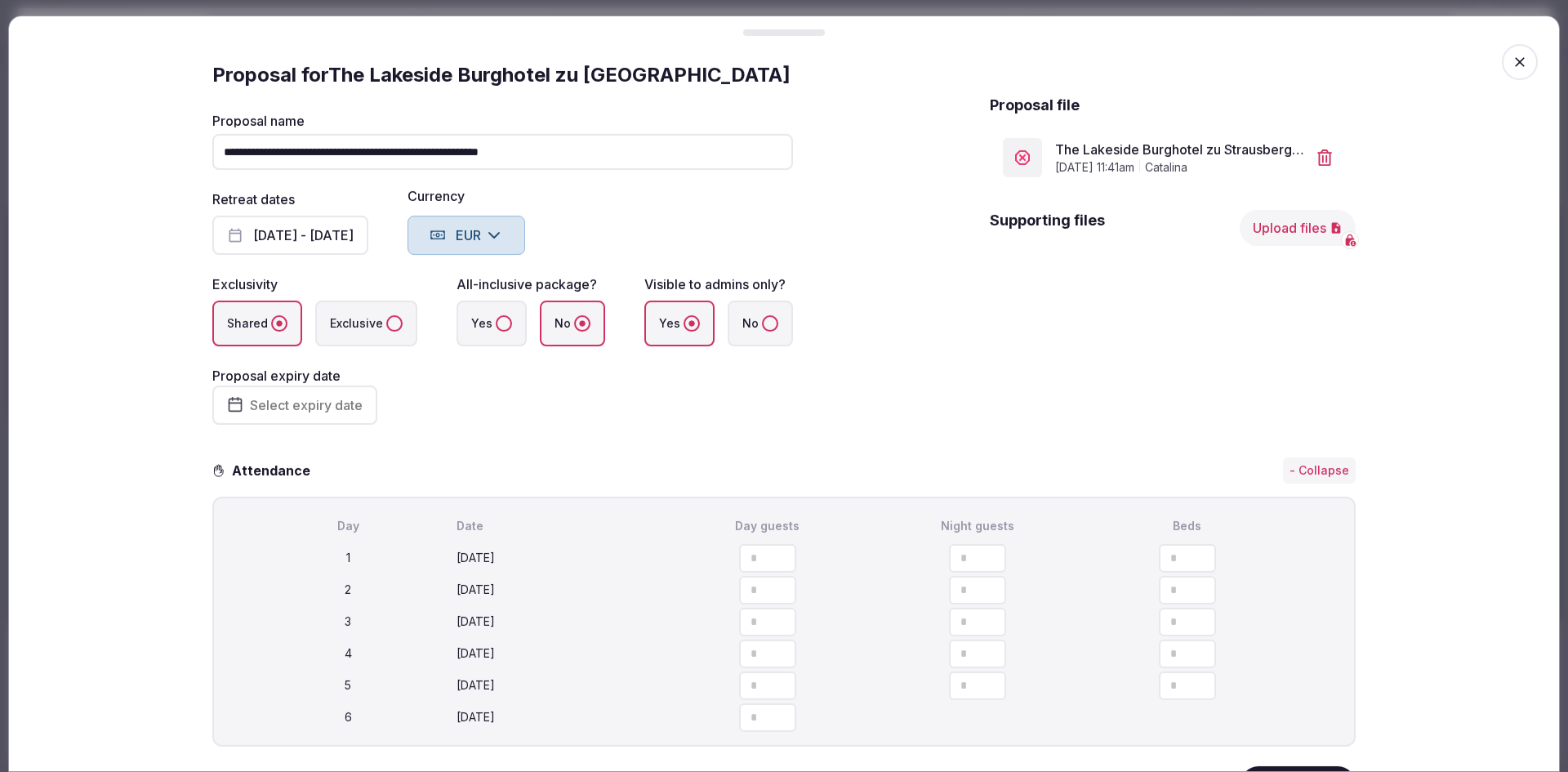
scroll to position [0, 0]
click at [763, 327] on button "No" at bounding box center [770, 323] width 17 height 17
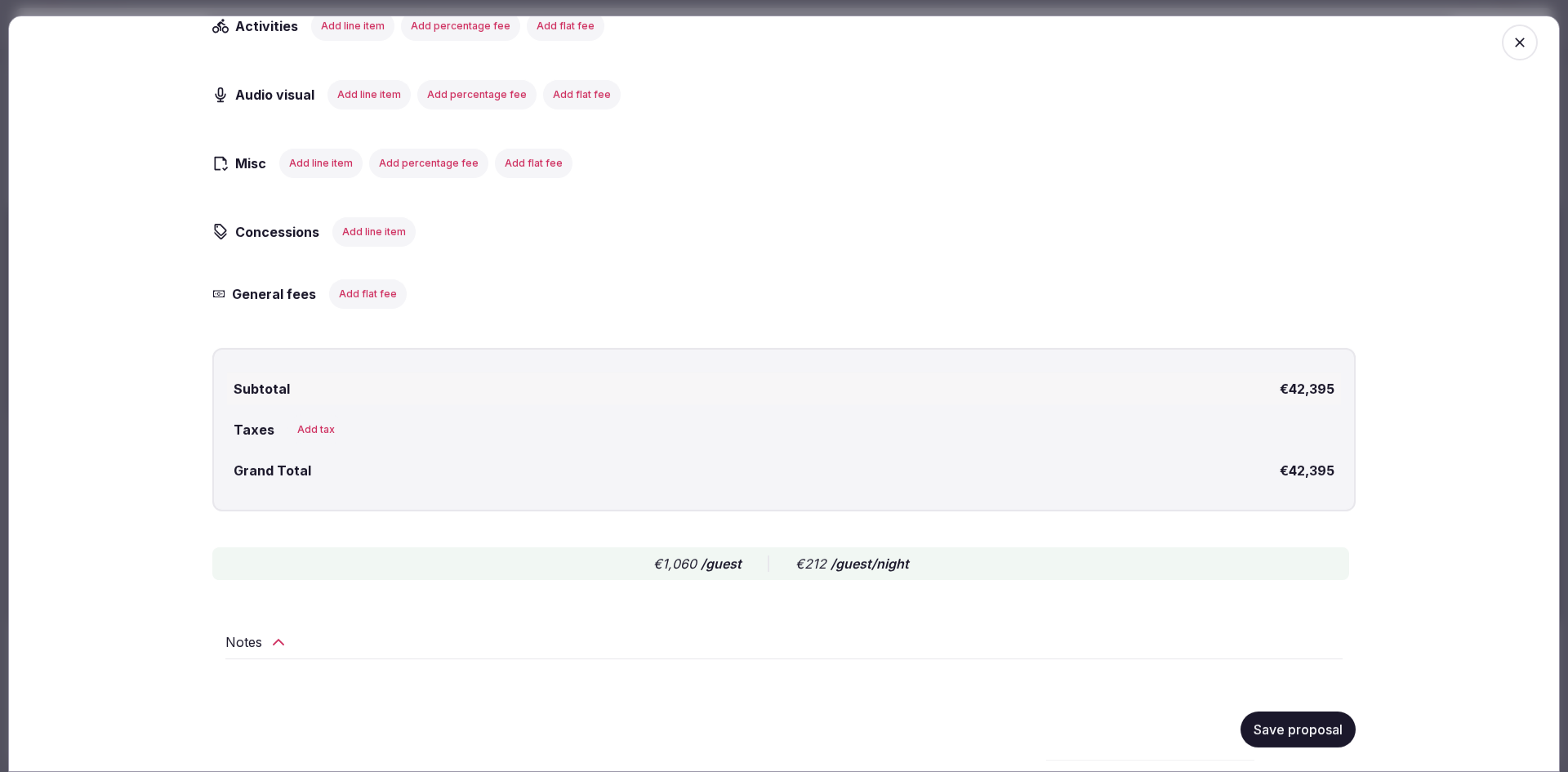
scroll to position [3274, 0]
click at [1263, 733] on button "Save proposal" at bounding box center [1298, 730] width 115 height 36
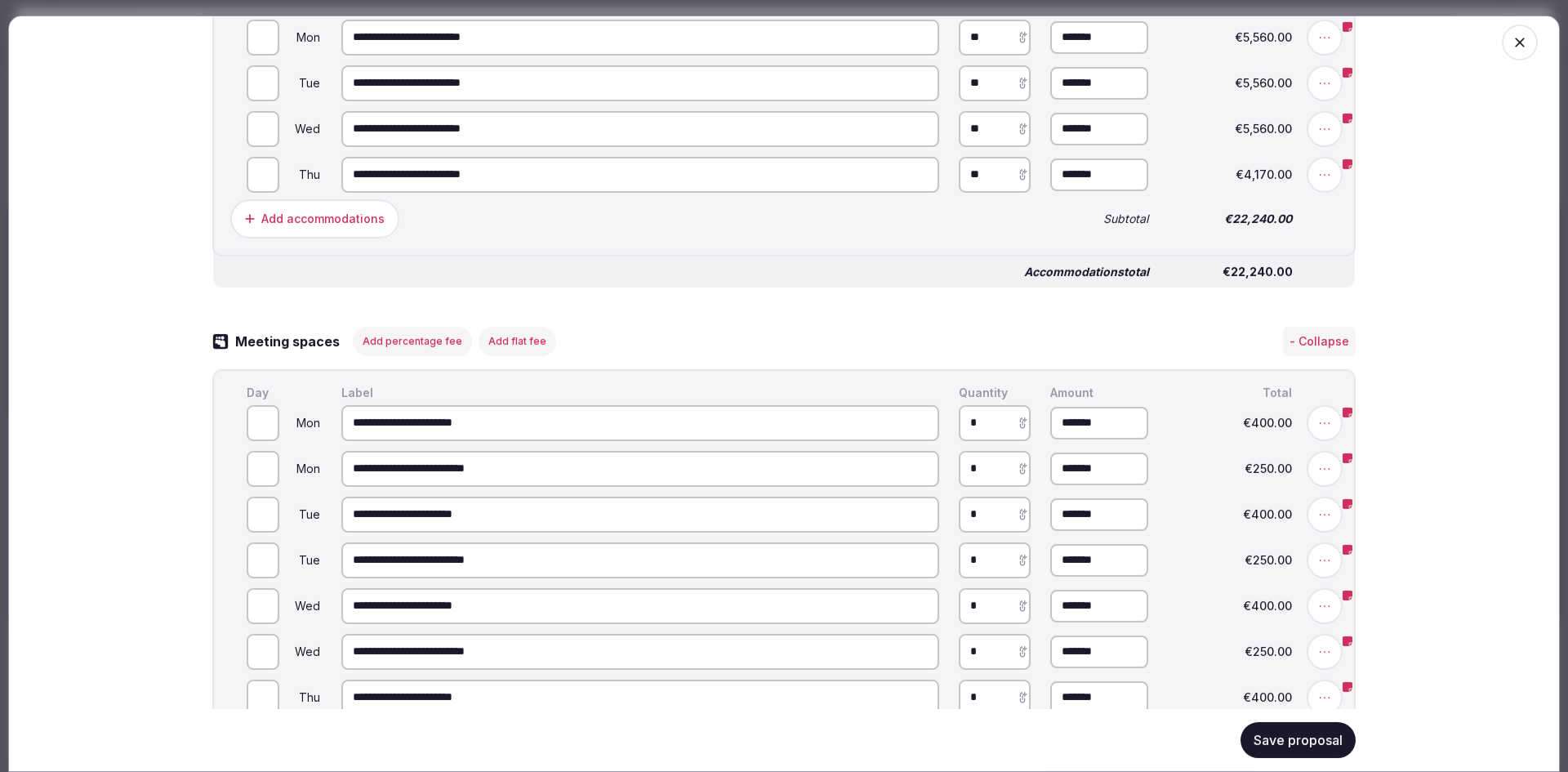
click at [1517, 47] on icon "button" at bounding box center [1519, 42] width 17 height 17
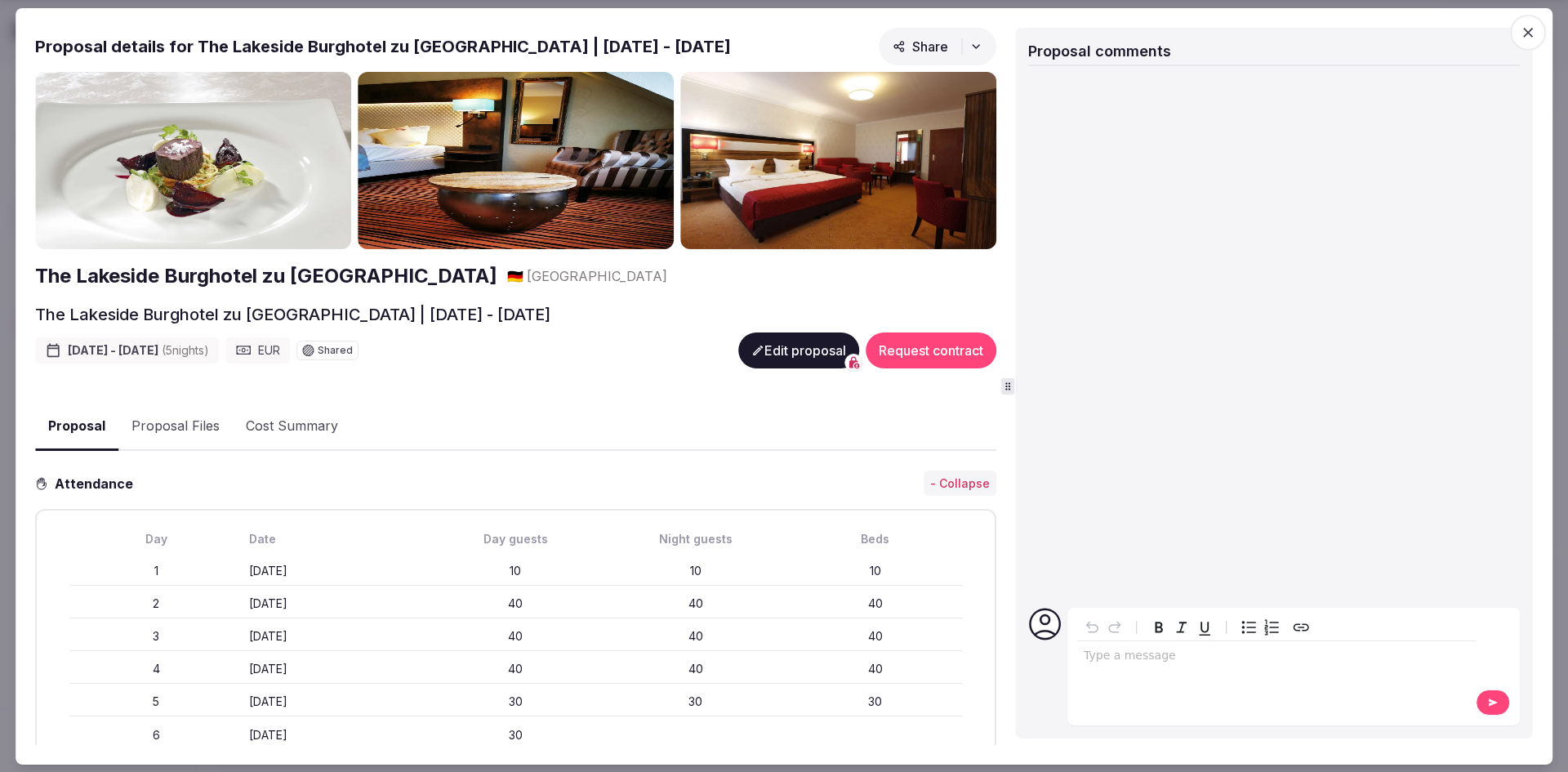
click at [1529, 27] on icon "button" at bounding box center [1528, 31] width 17 height 17
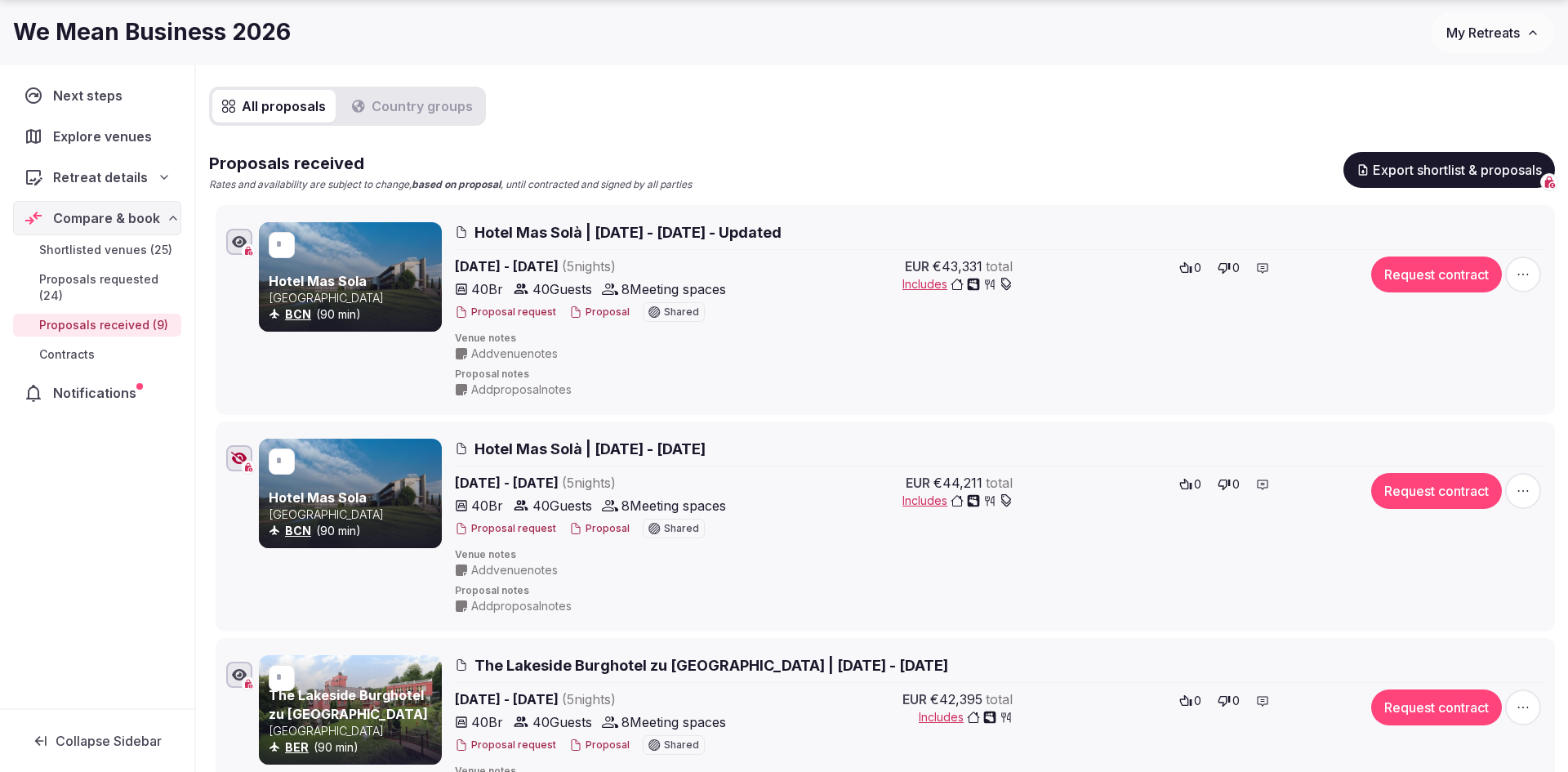
scroll to position [194, 0]
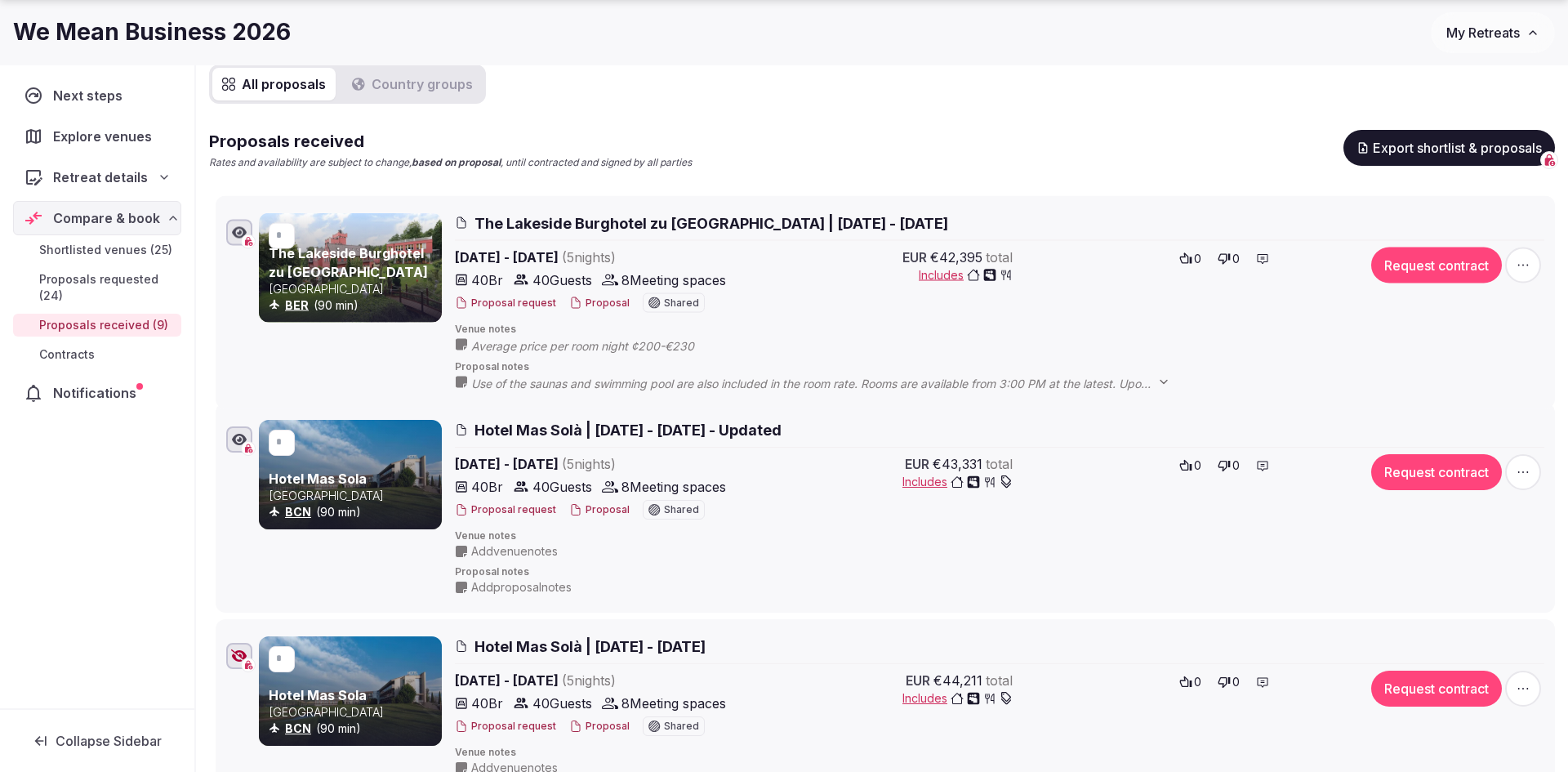
drag, startPoint x: 198, startPoint y: 621, endPoint x: 243, endPoint y: 207, distance: 416.4
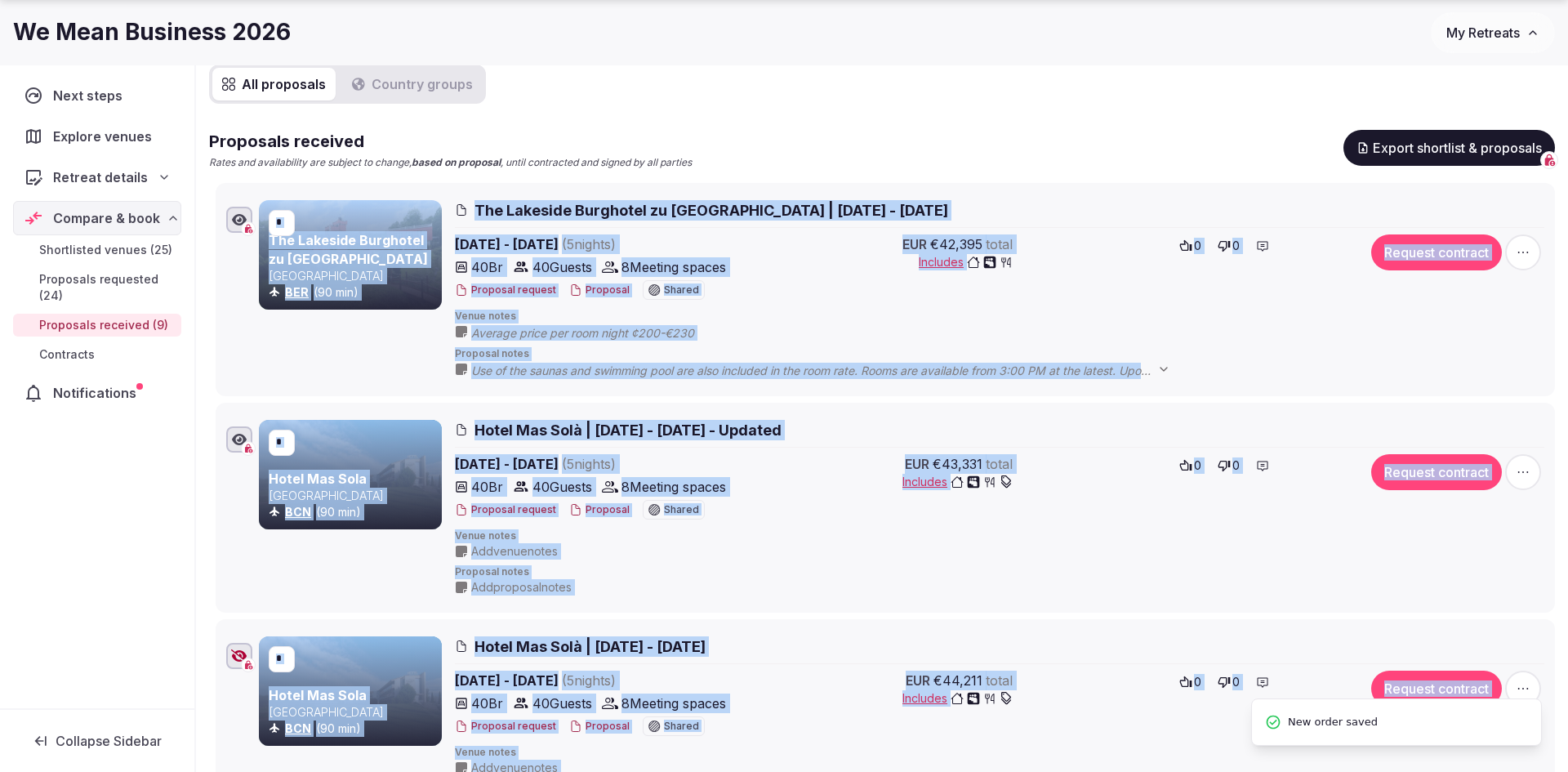
type input "*"
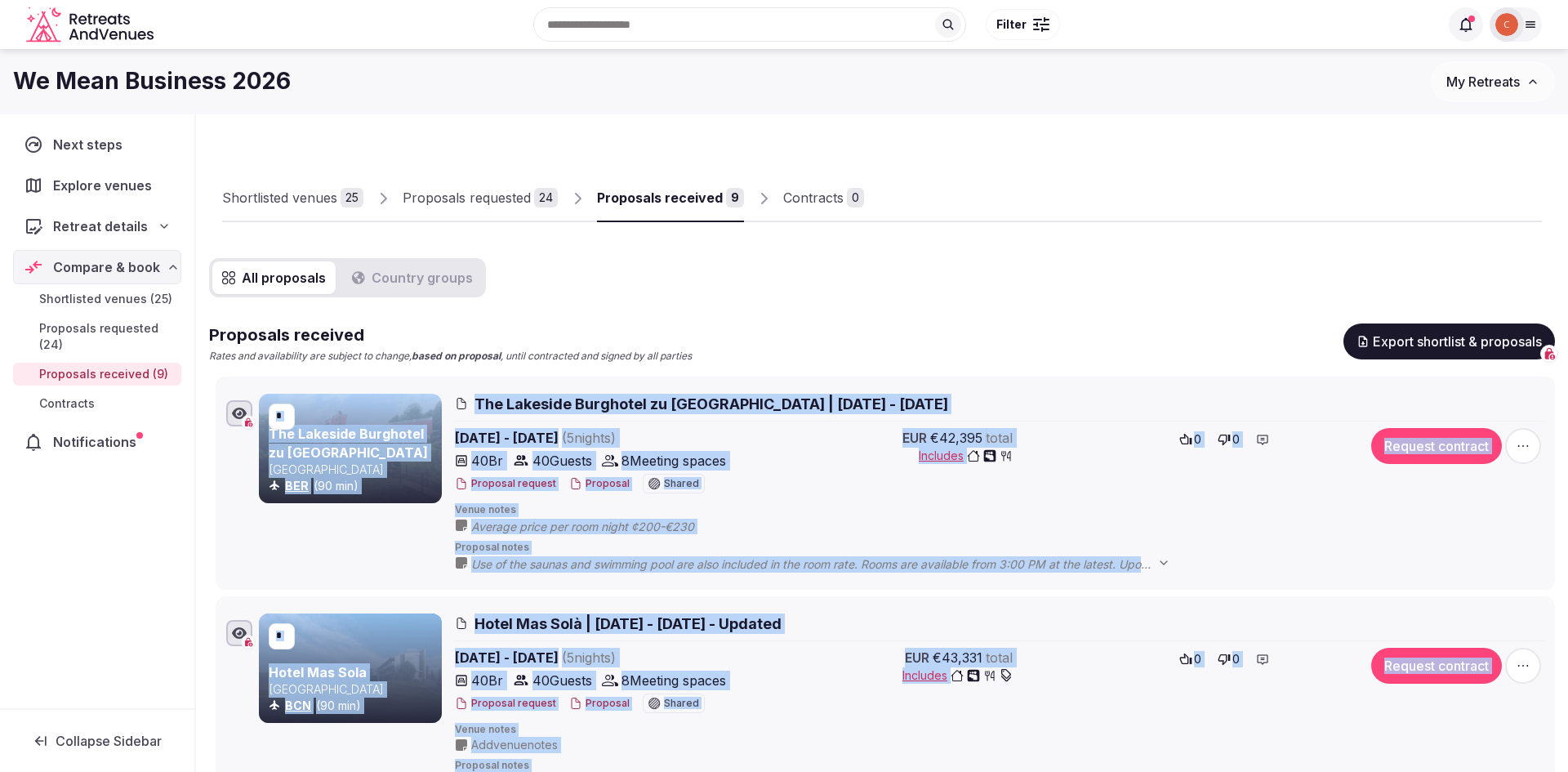
scroll to position [0, 0]
